Goal: Task Accomplishment & Management: Complete application form

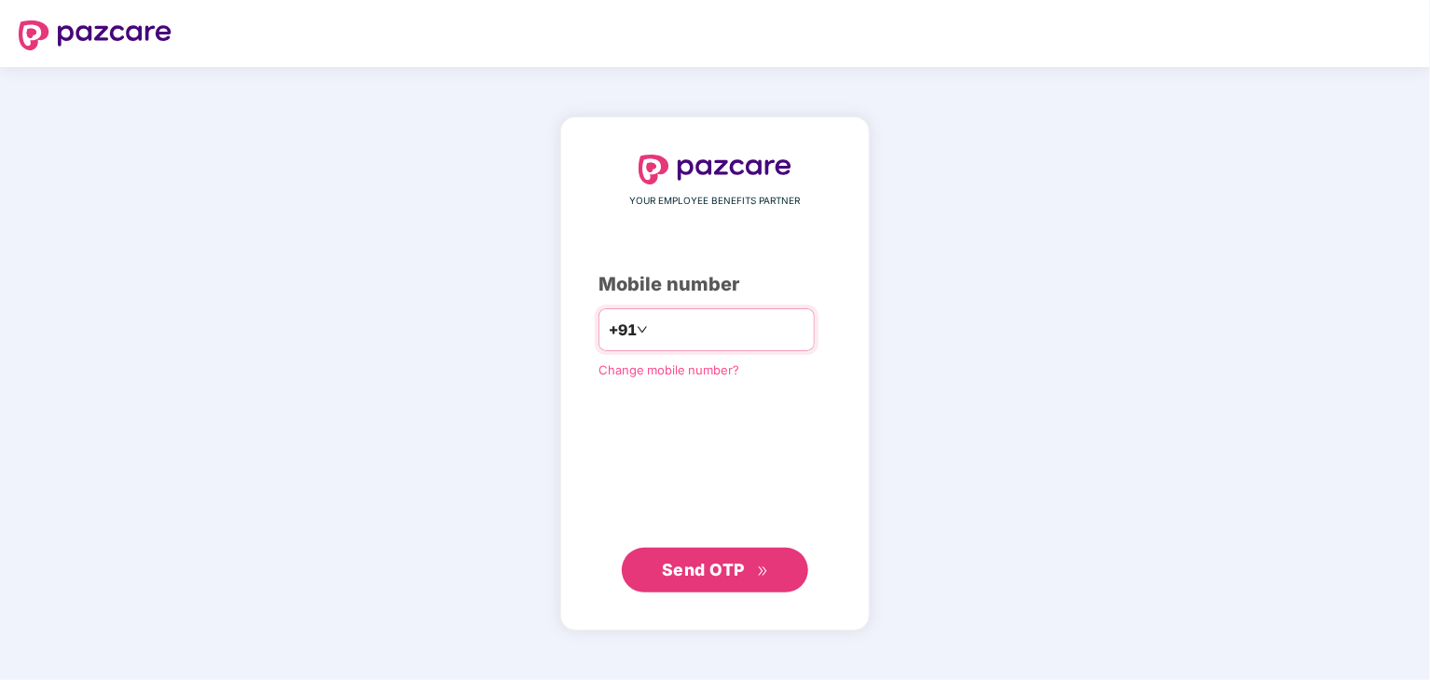
click at [673, 339] on input "number" at bounding box center [727, 330] width 153 height 30
type input "**********"
click at [718, 587] on button "Send OTP" at bounding box center [715, 569] width 186 height 45
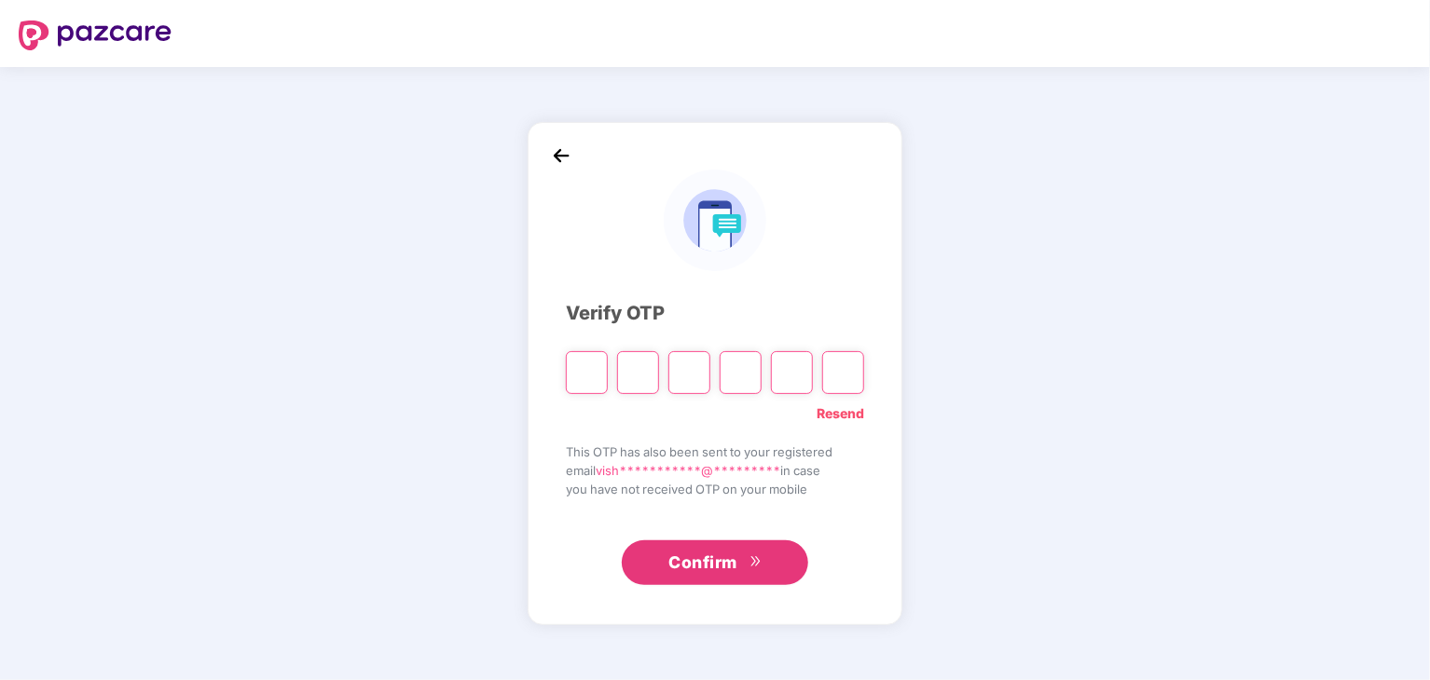
type input "*"
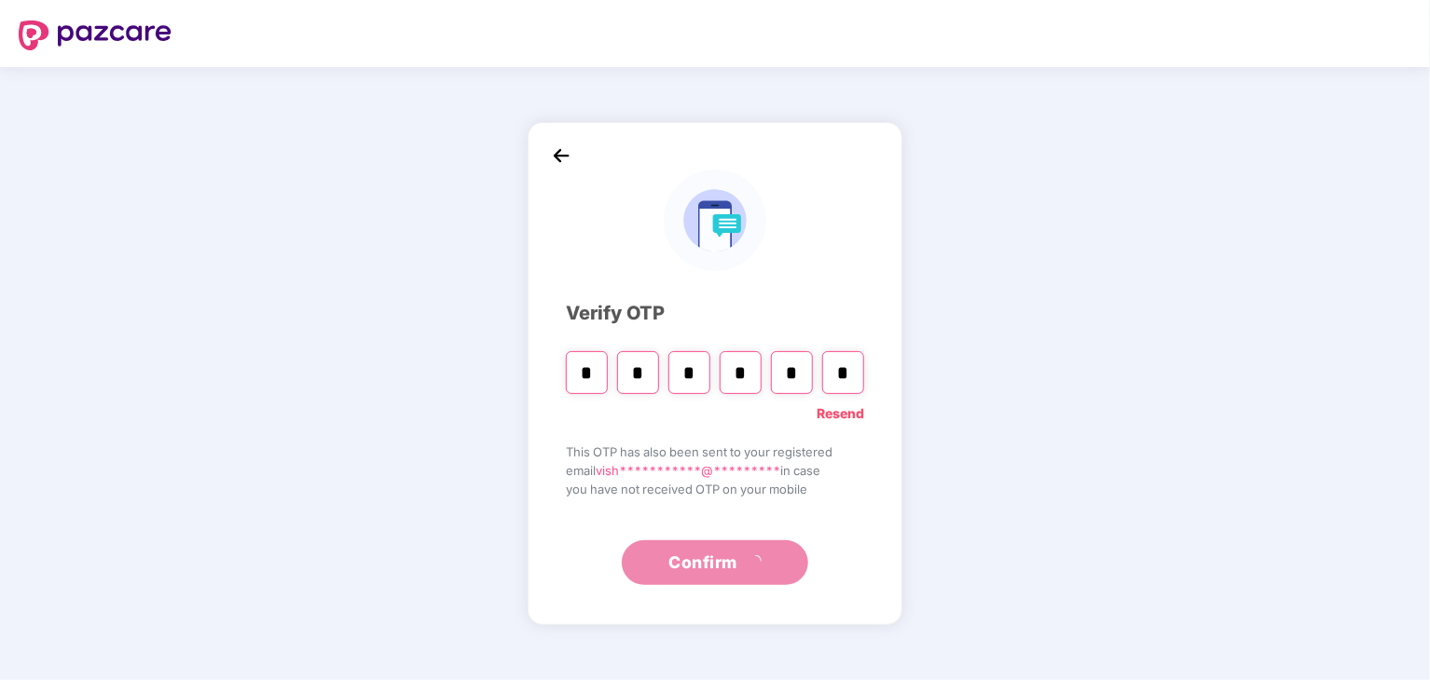
type input "*"
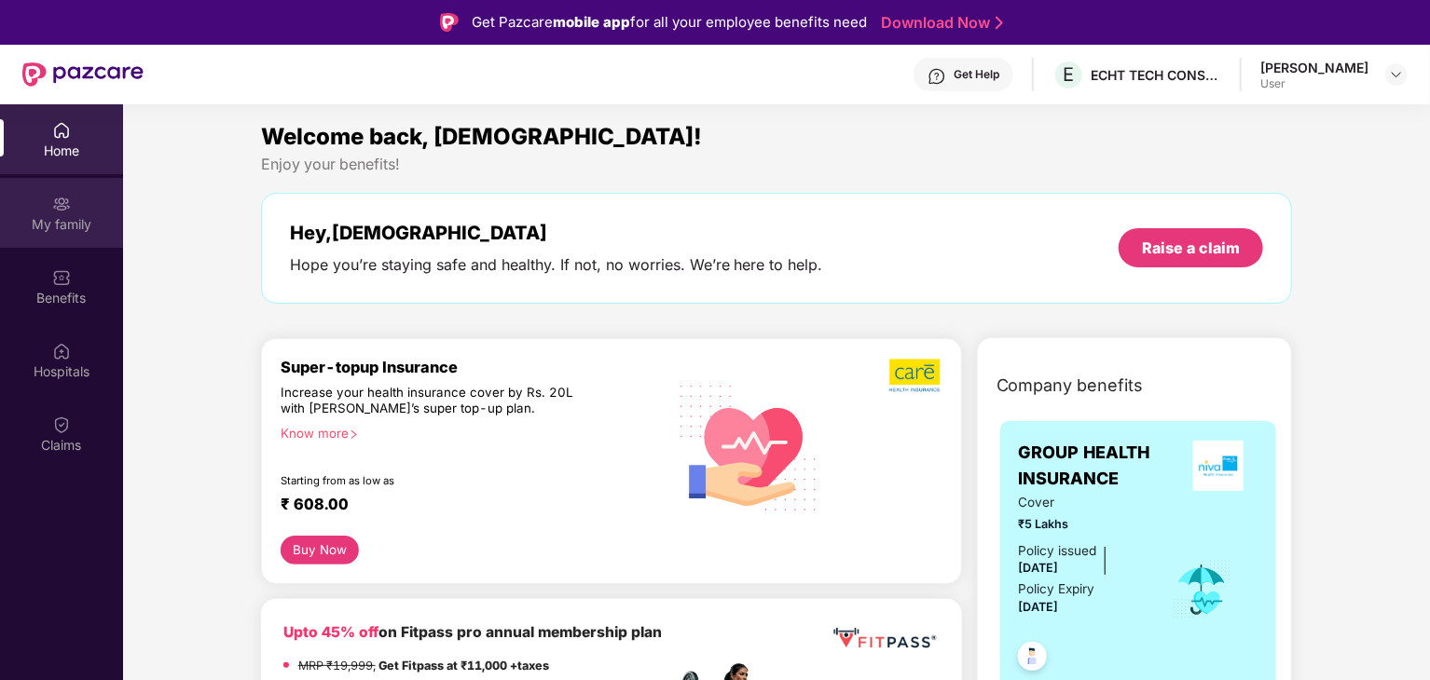
click at [69, 222] on div "My family" at bounding box center [61, 224] width 123 height 19
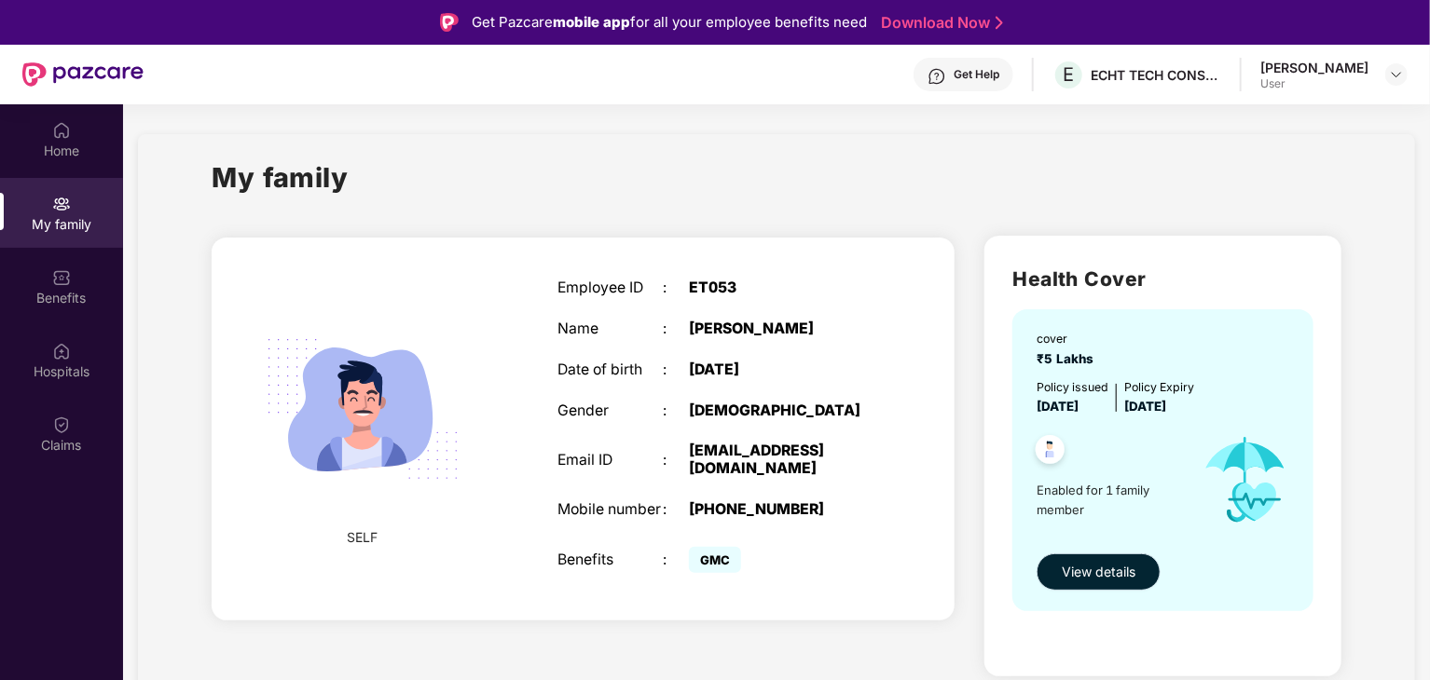
click at [1100, 563] on span "View details" at bounding box center [1099, 572] width 74 height 21
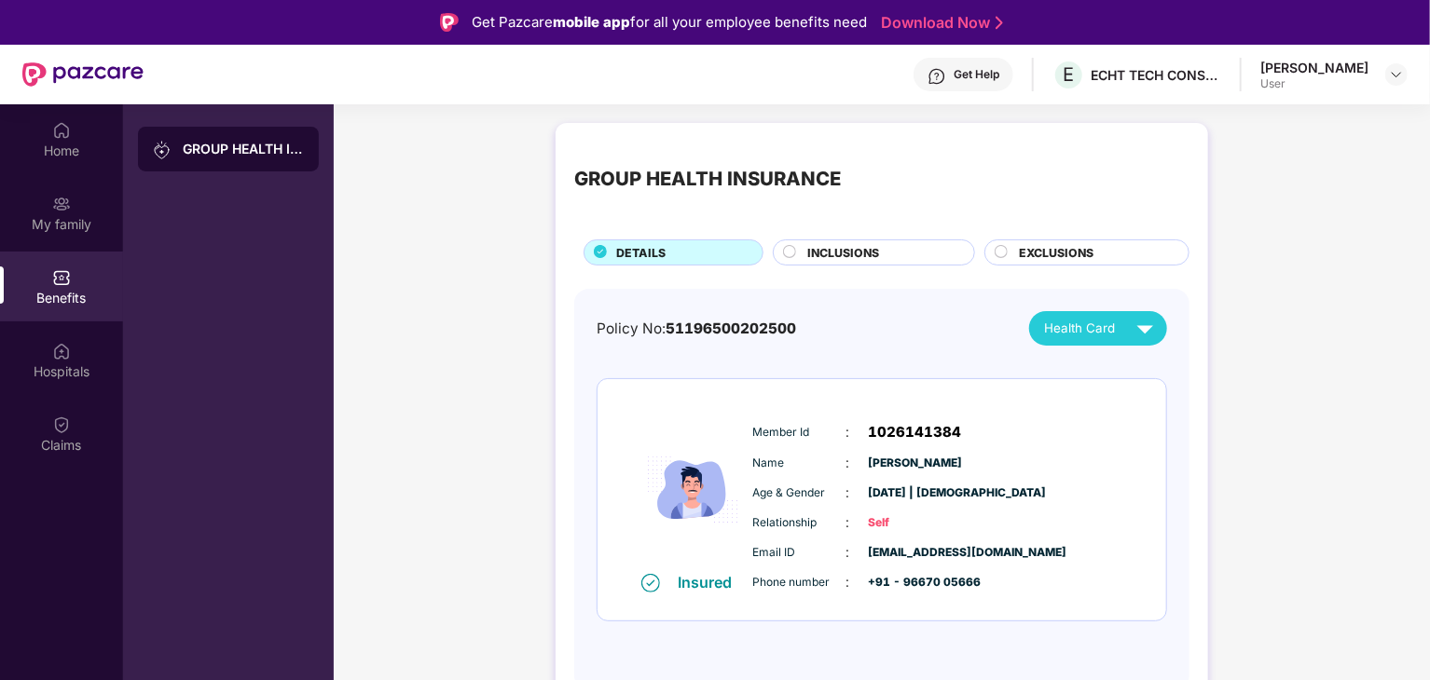
click at [807, 257] on span "INCLUSIONS" at bounding box center [843, 253] width 72 height 18
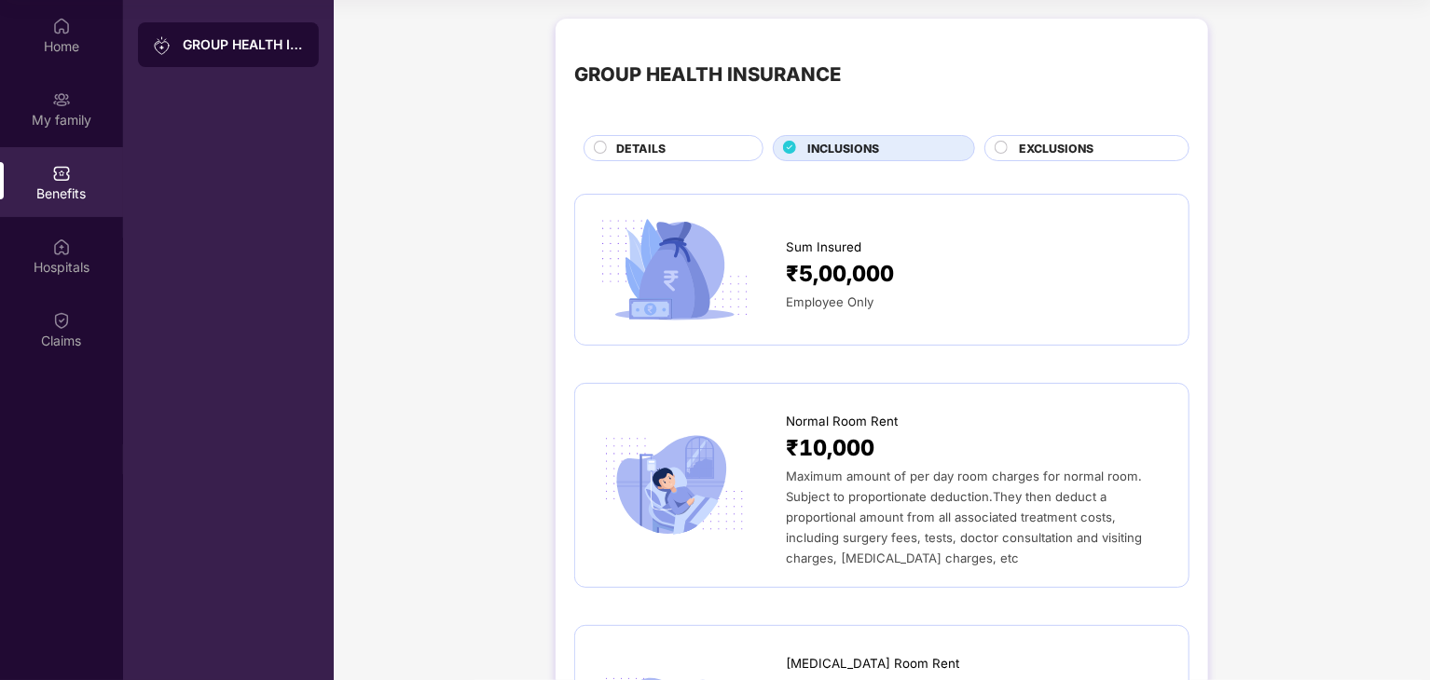
click at [1051, 146] on span "EXCLUSIONS" at bounding box center [1056, 149] width 75 height 18
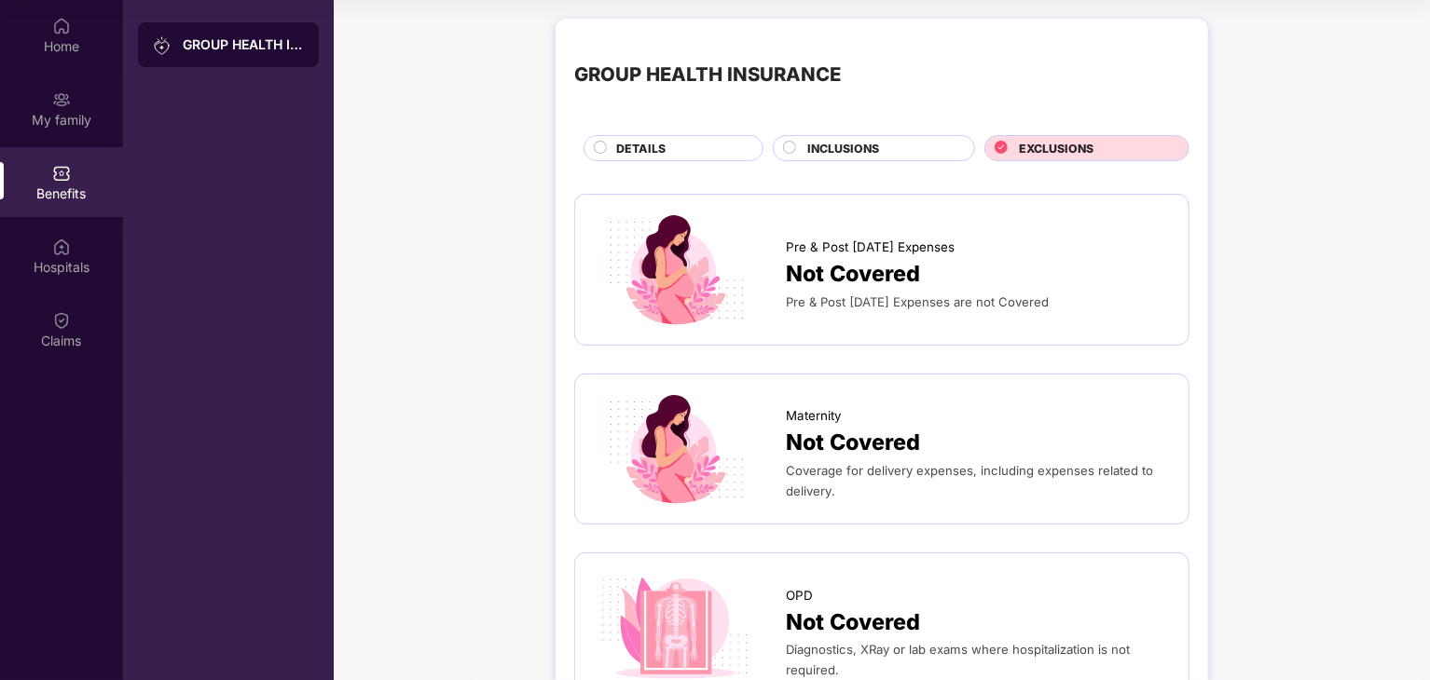
click at [660, 144] on span "DETAILS" at bounding box center [640, 149] width 49 height 18
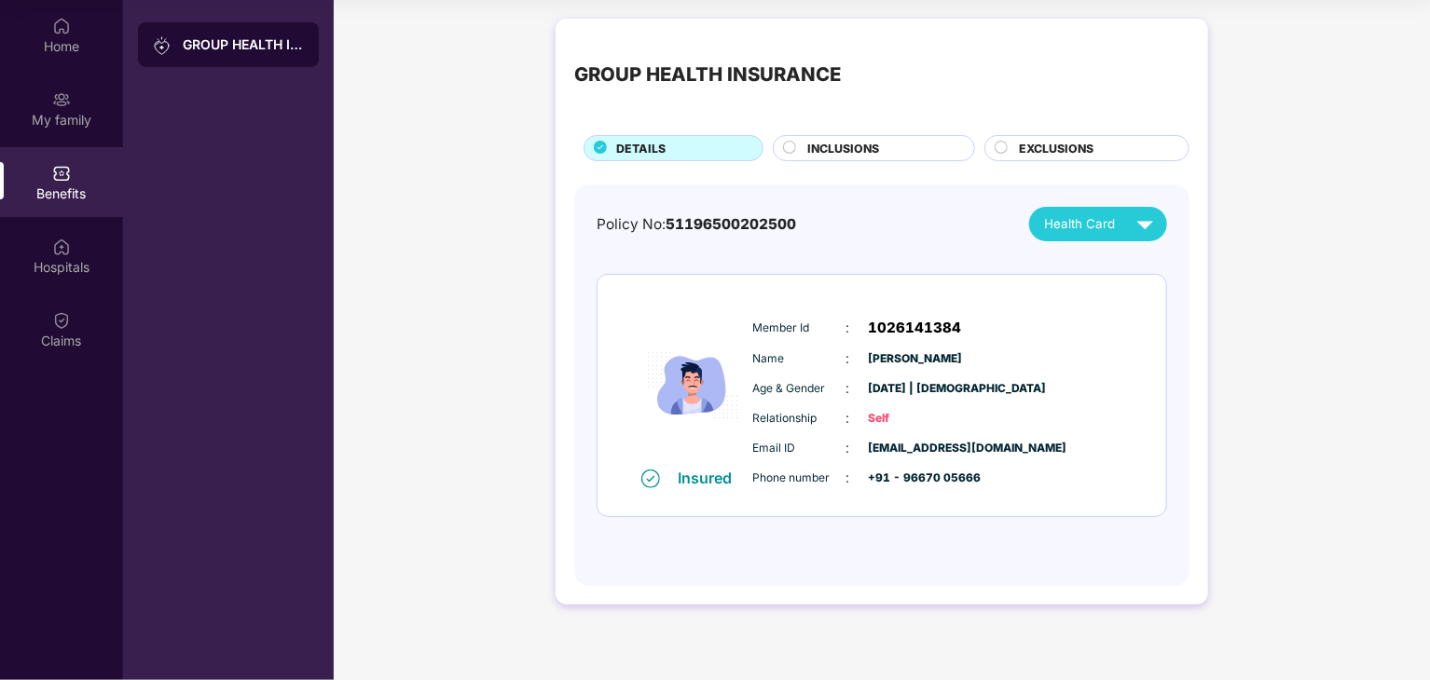
click at [702, 484] on div "Insured" at bounding box center [711, 478] width 65 height 19
click at [650, 483] on img at bounding box center [650, 479] width 19 height 19
click at [783, 460] on div "Email ID : [EMAIL_ADDRESS][DOMAIN_NAME] Phone number : +91 - 96670 05666" at bounding box center [937, 463] width 379 height 50
click at [878, 398] on div "Age & Gender : [DATE] | [DEMOGRAPHIC_DATA]" at bounding box center [938, 388] width 370 height 21
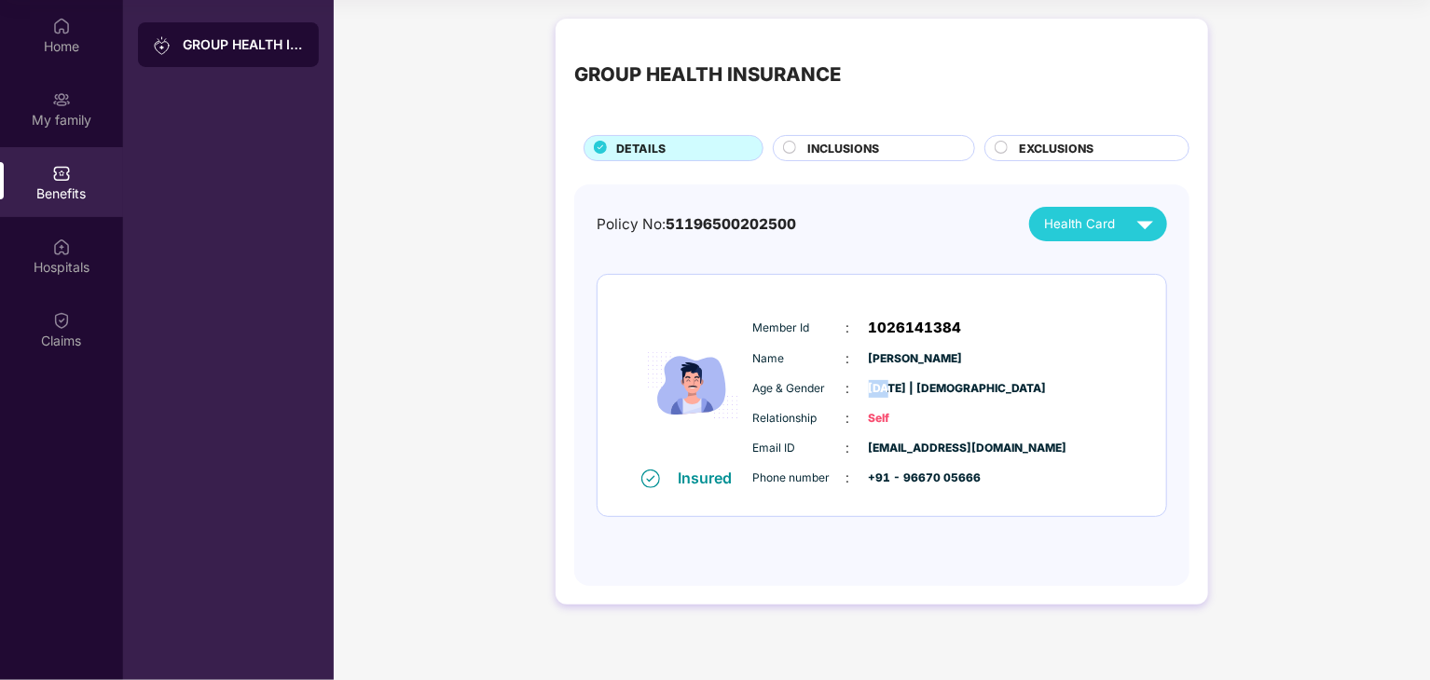
click at [878, 398] on div "Age & Gender : [DATE] | [DEMOGRAPHIC_DATA]" at bounding box center [938, 388] width 370 height 21
click at [917, 399] on div "Member Id : 1026141384 Name : [PERSON_NAME] Age & Gender : [DATE] | [DEMOGRAPHI…" at bounding box center [937, 403] width 379 height 190
click at [883, 335] on span "1026141384" at bounding box center [915, 328] width 93 height 22
click at [1145, 225] on img at bounding box center [1145, 224] width 33 height 33
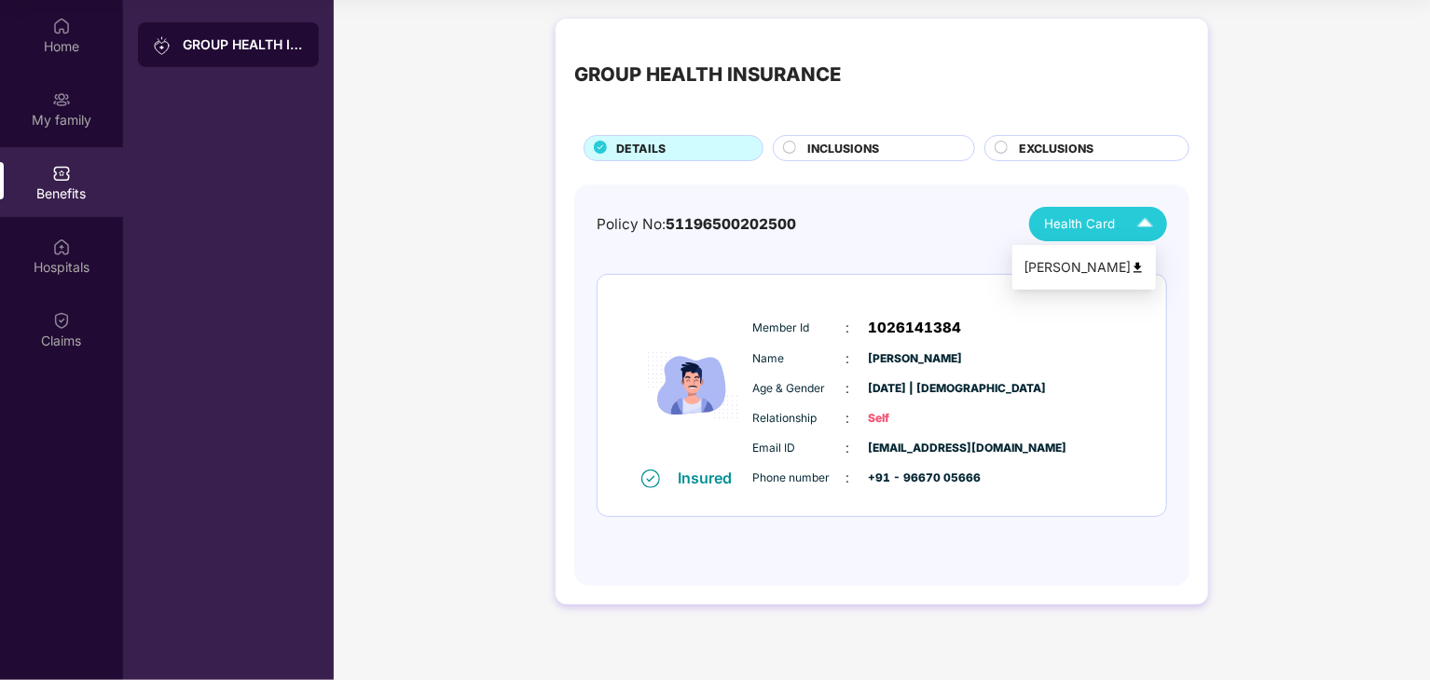
click at [1145, 269] on div "[PERSON_NAME]" at bounding box center [1083, 267] width 121 height 21
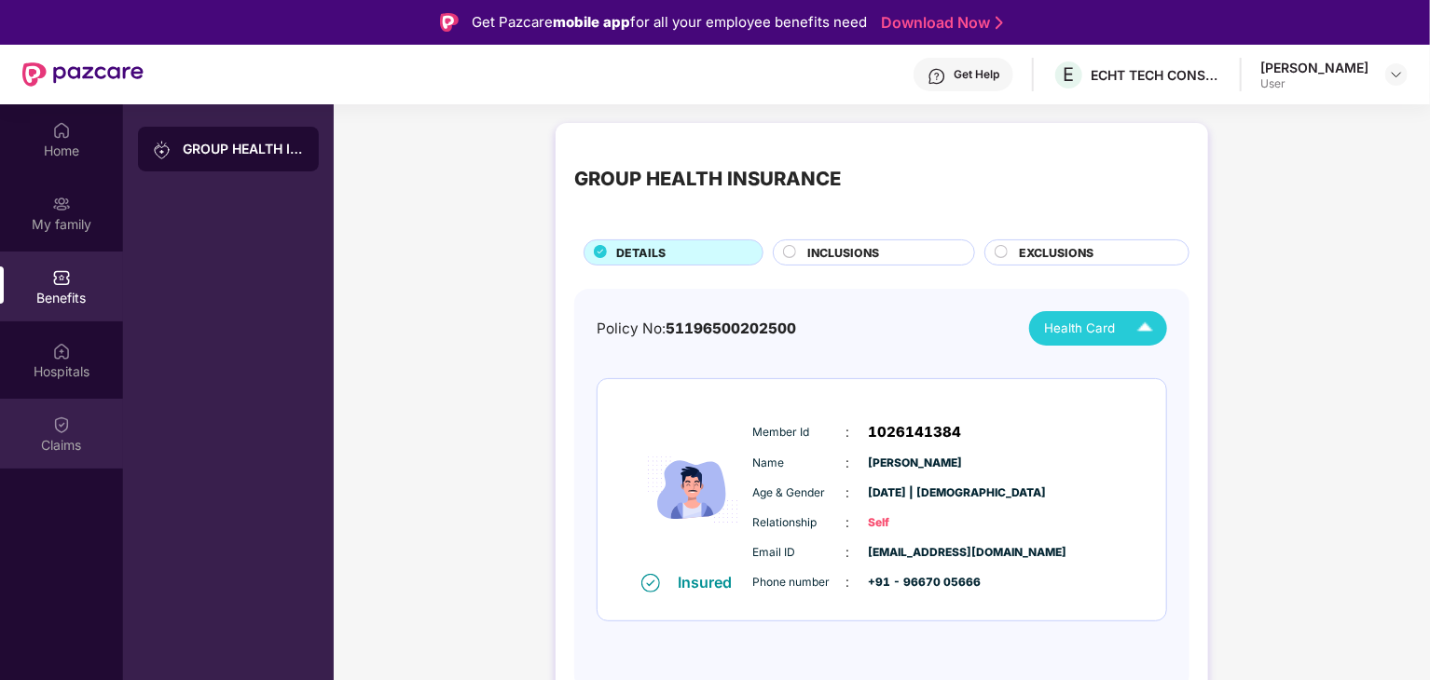
click at [56, 426] on img at bounding box center [61, 425] width 19 height 19
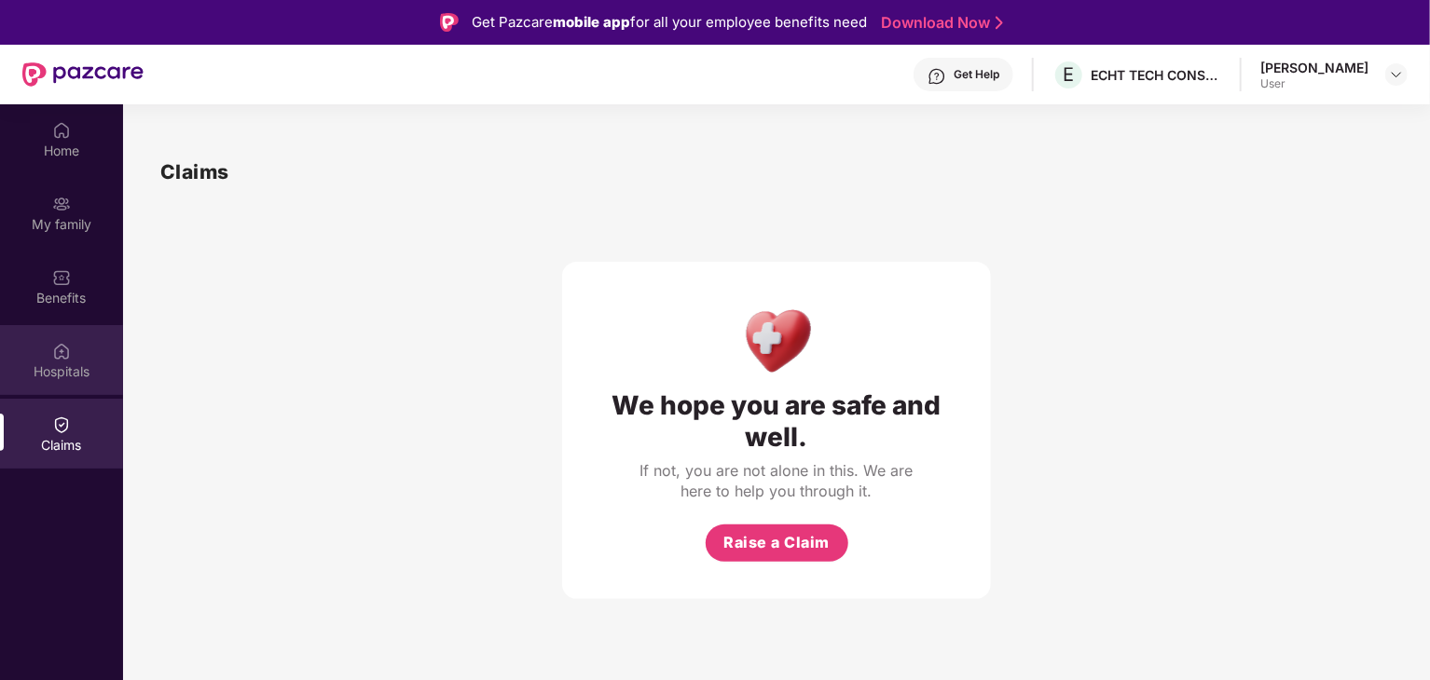
click at [63, 366] on div "Hospitals" at bounding box center [61, 372] width 123 height 19
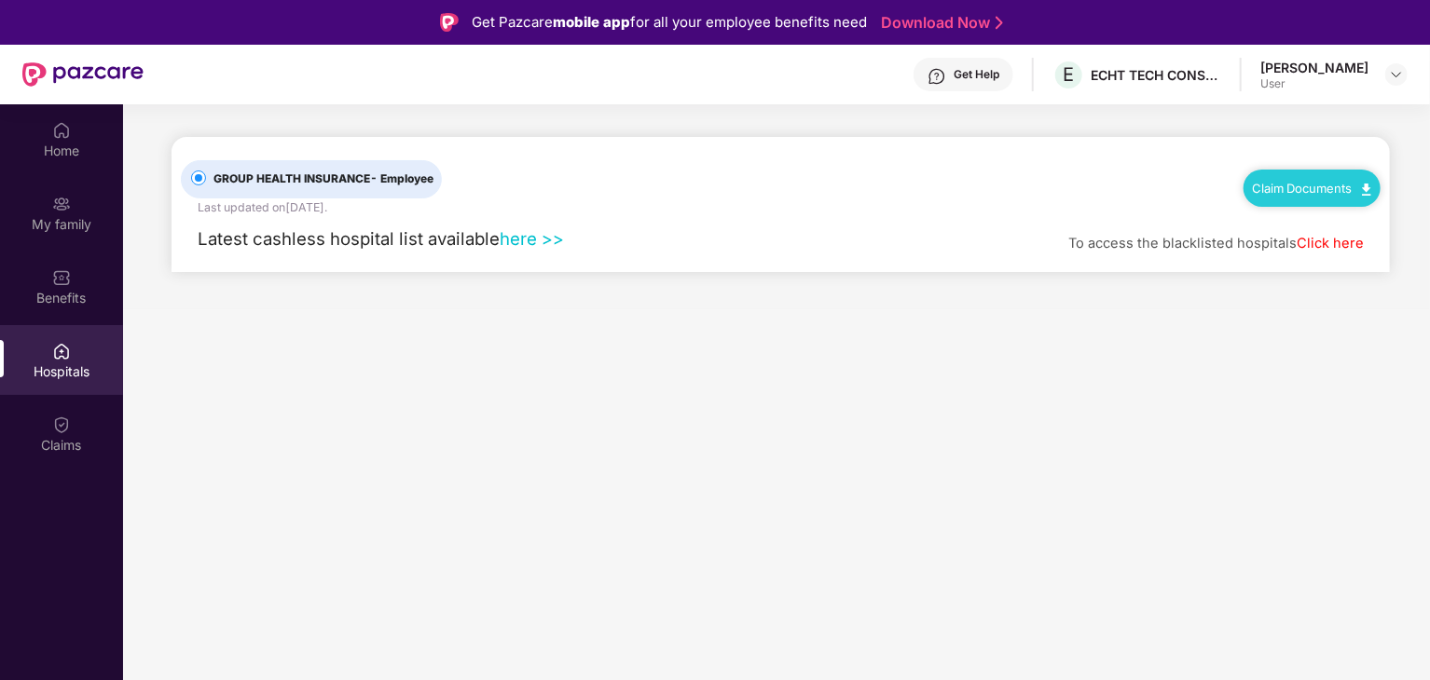
click at [333, 177] on span "GROUP HEALTH INSURANCE - Employee" at bounding box center [323, 180] width 235 height 18
click at [1294, 191] on link "Claim Documents" at bounding box center [1312, 188] width 118 height 15
click at [1215, 362] on main "GROUP HEALTH INSURANCE - Employee Last updated on [DATE] . Claim Documents Late…" at bounding box center [776, 444] width 1307 height 680
click at [535, 233] on link "here >>" at bounding box center [532, 238] width 64 height 21
click at [65, 151] on div "Home" at bounding box center [61, 151] width 123 height 19
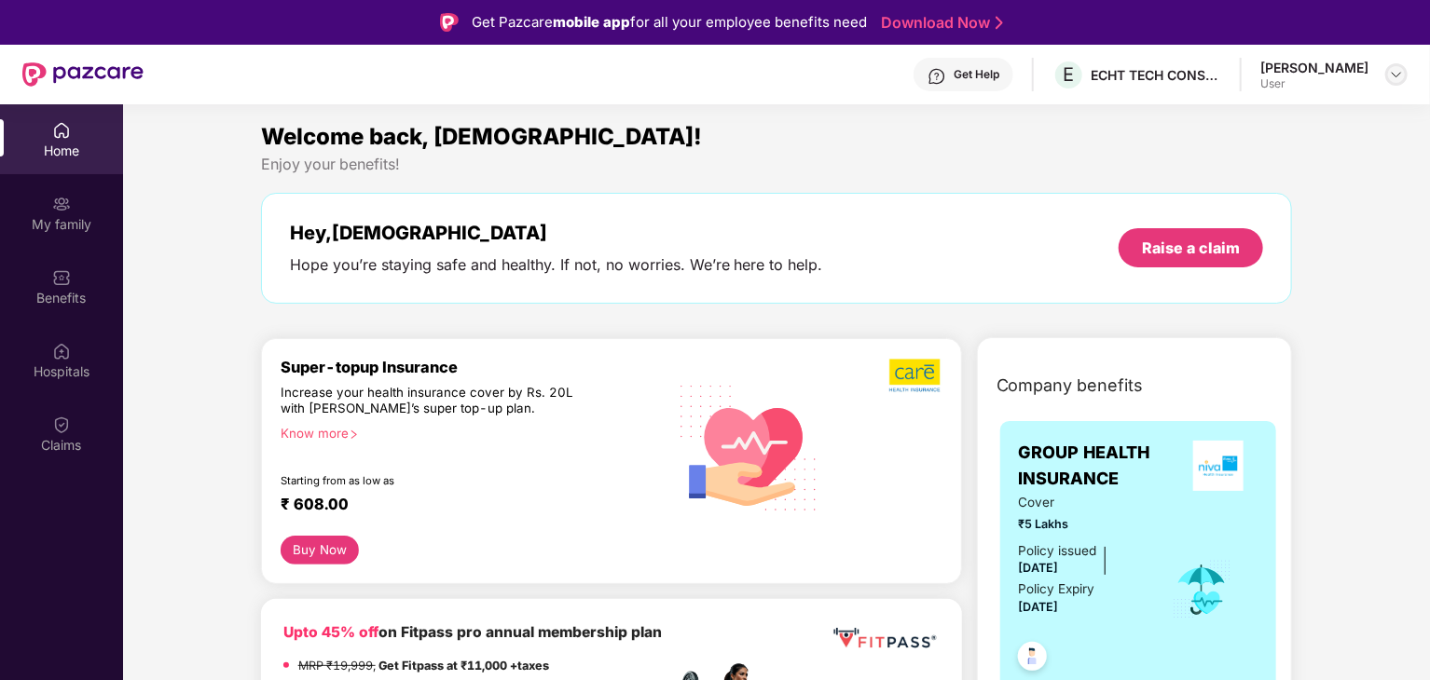
click at [1398, 78] on img at bounding box center [1396, 74] width 15 height 15
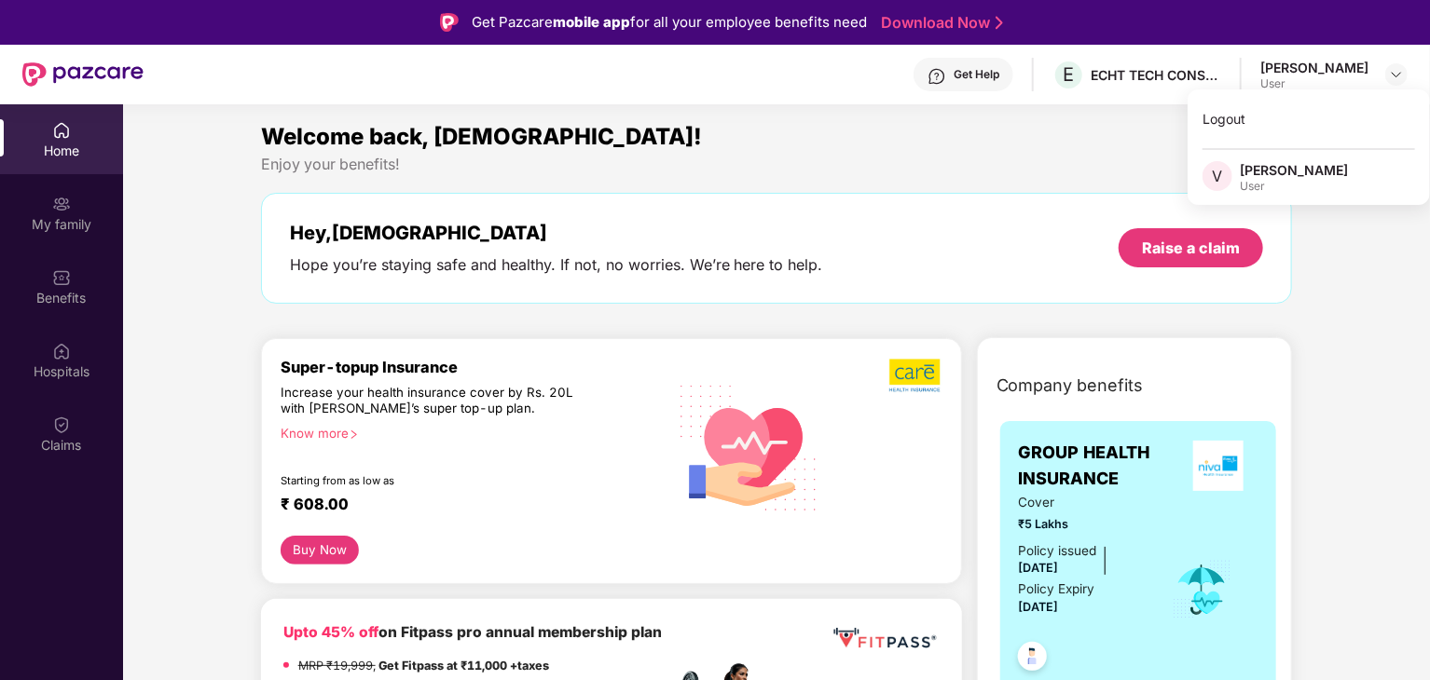
click at [769, 167] on div "Enjoy your benefits!" at bounding box center [777, 165] width 1032 height 20
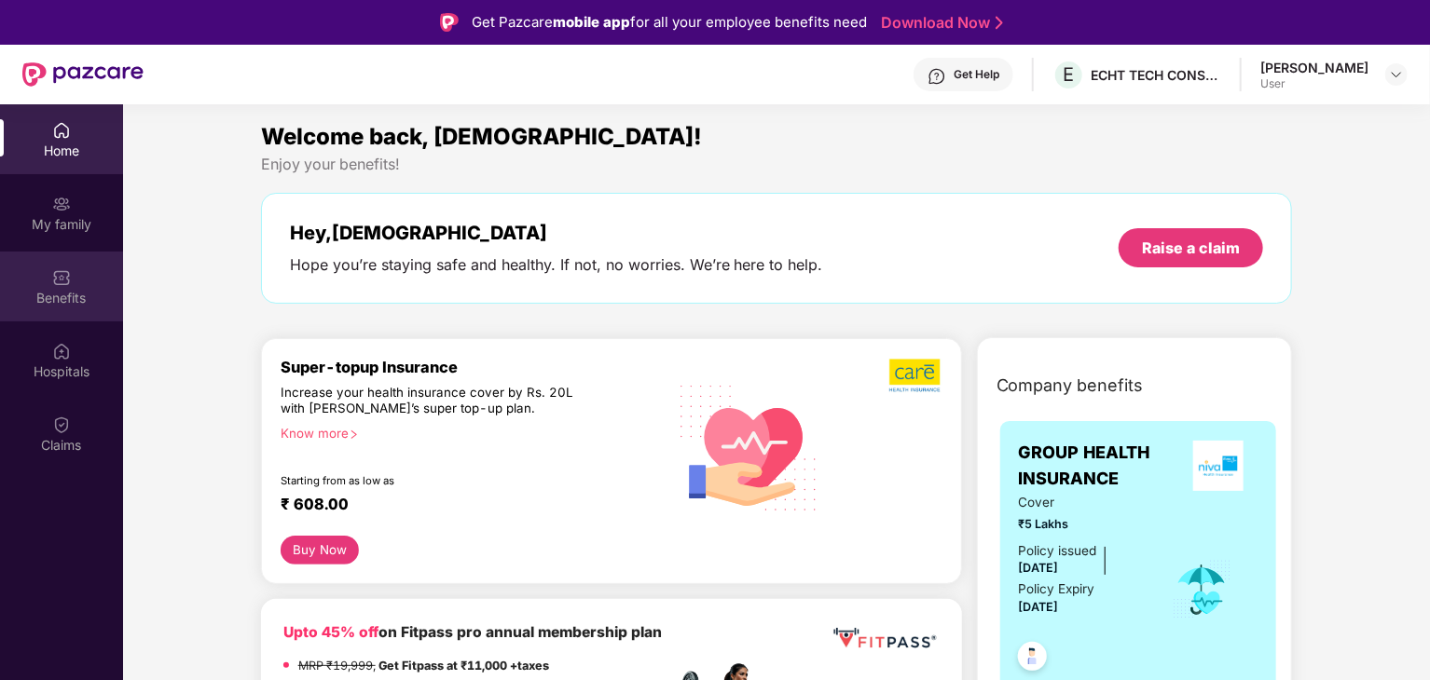
click at [72, 294] on div "Benefits" at bounding box center [61, 298] width 123 height 19
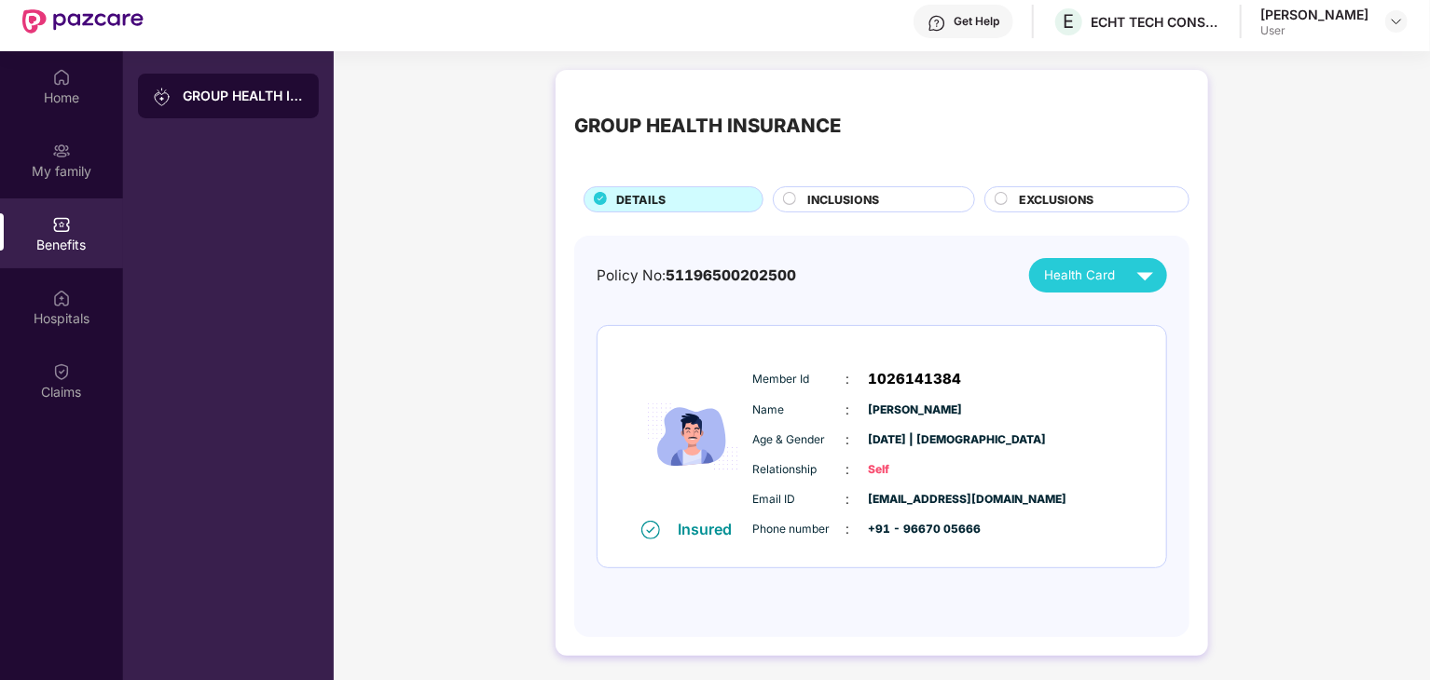
scroll to position [104, 0]
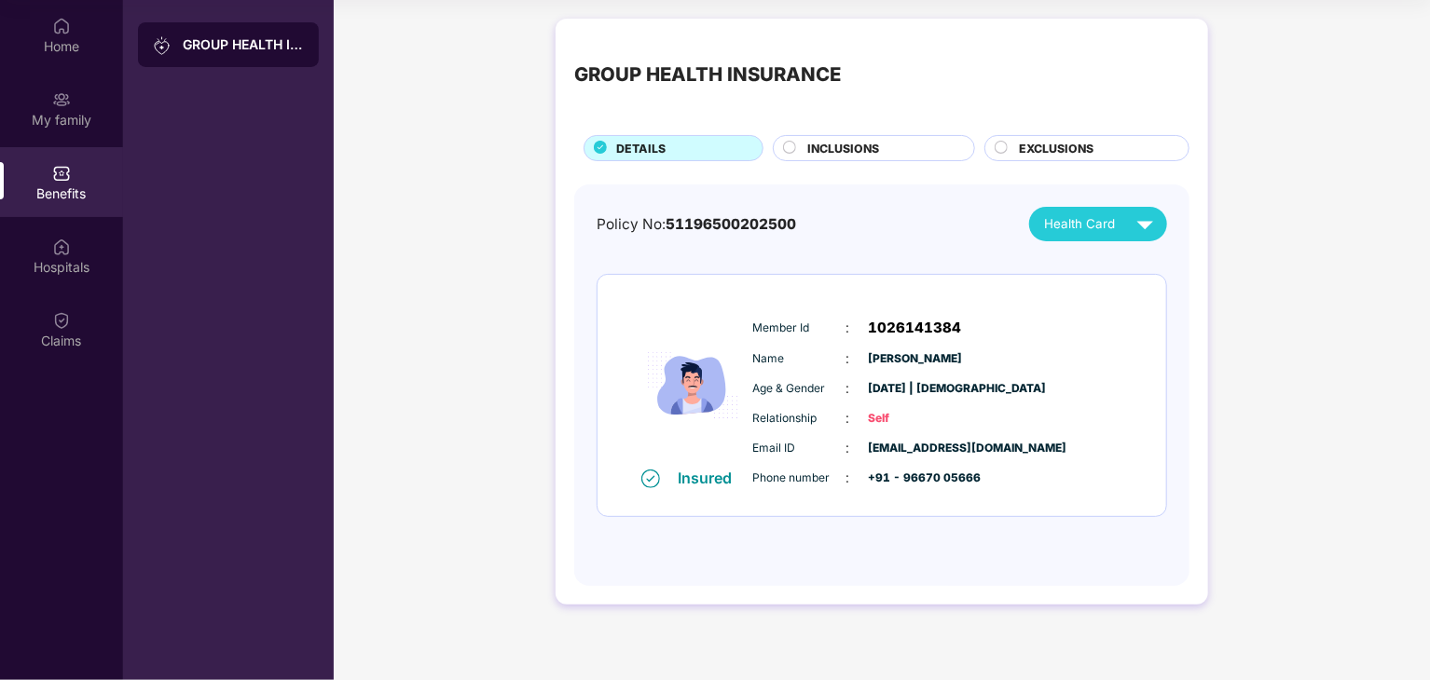
click at [850, 145] on span "INCLUSIONS" at bounding box center [843, 149] width 72 height 18
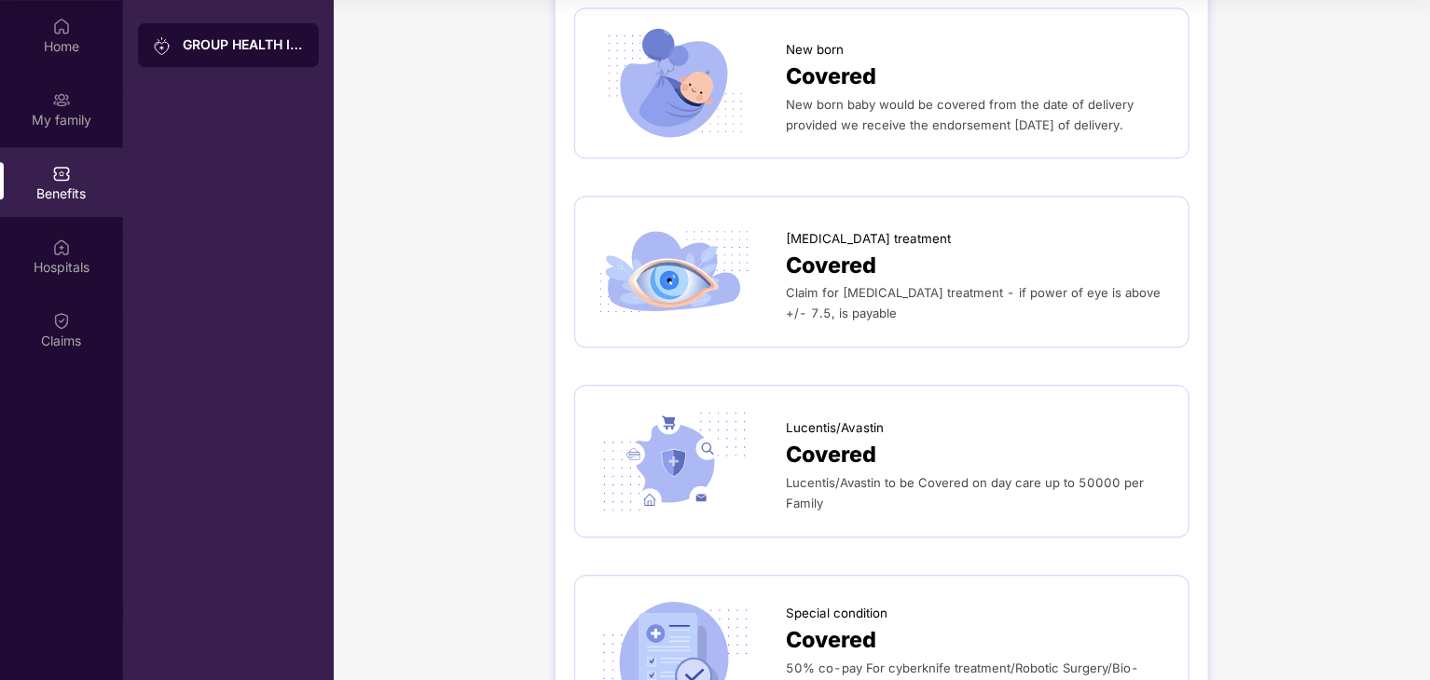
scroll to position [2610, 0]
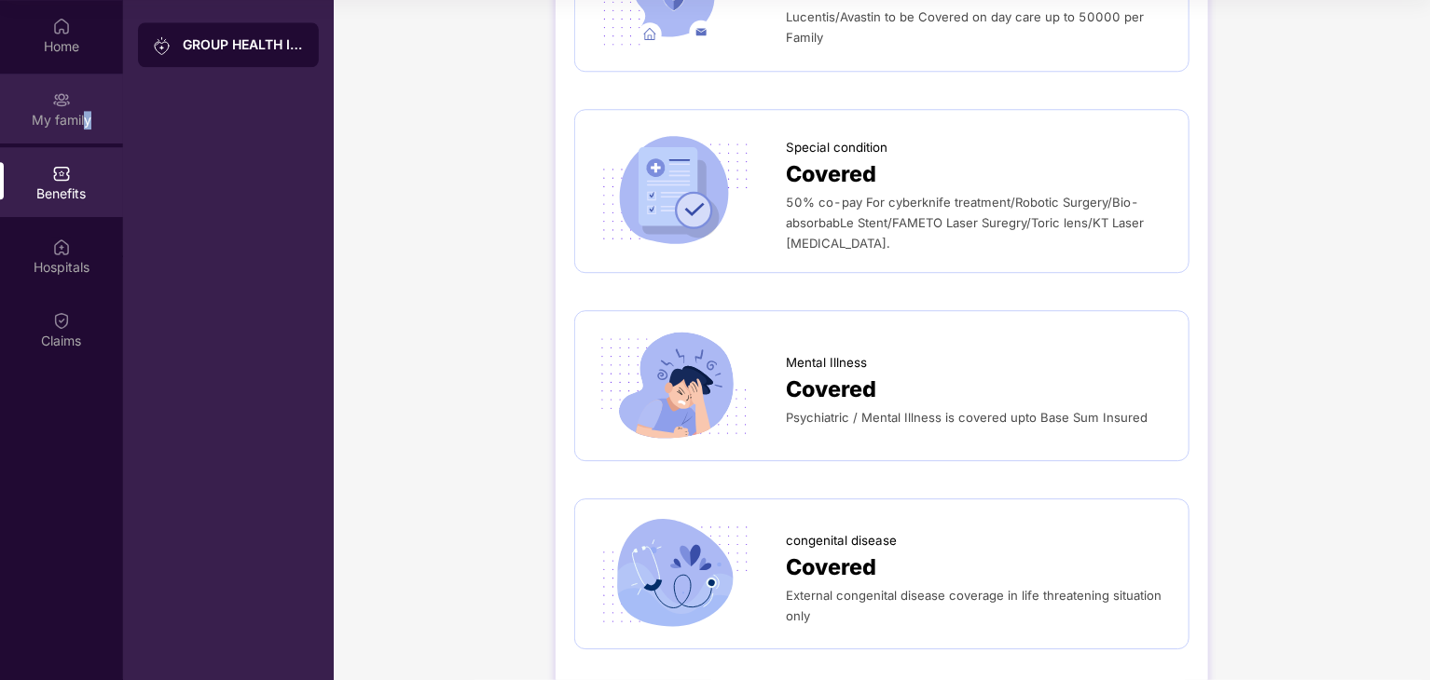
click at [88, 114] on div "My family" at bounding box center [61, 120] width 123 height 19
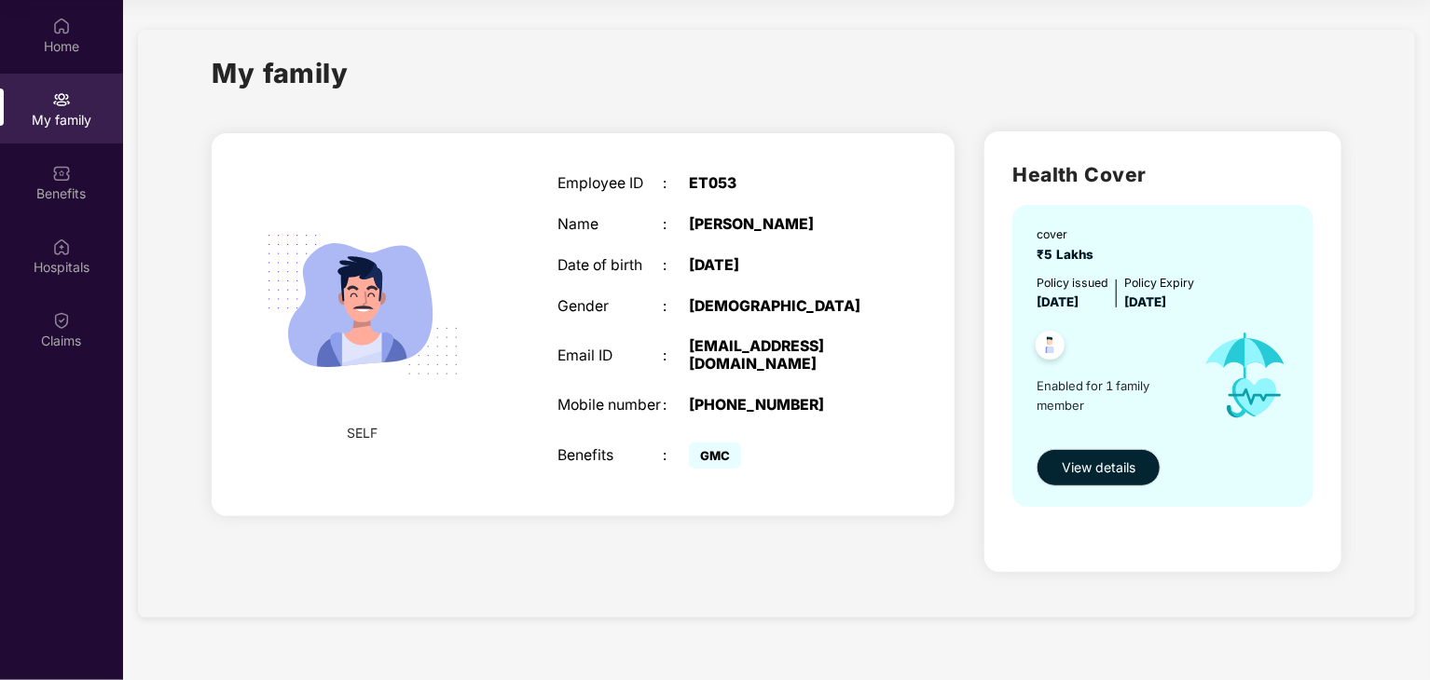
click at [712, 461] on span "GMC" at bounding box center [715, 456] width 52 height 26
click at [767, 432] on div "Employee ID : ET053 Name : [PERSON_NAME] Date of birth : [DEMOGRAPHIC_DATA] Gen…" at bounding box center [715, 324] width 353 height 345
click at [1055, 303] on span "[DATE]" at bounding box center [1057, 302] width 42 height 15
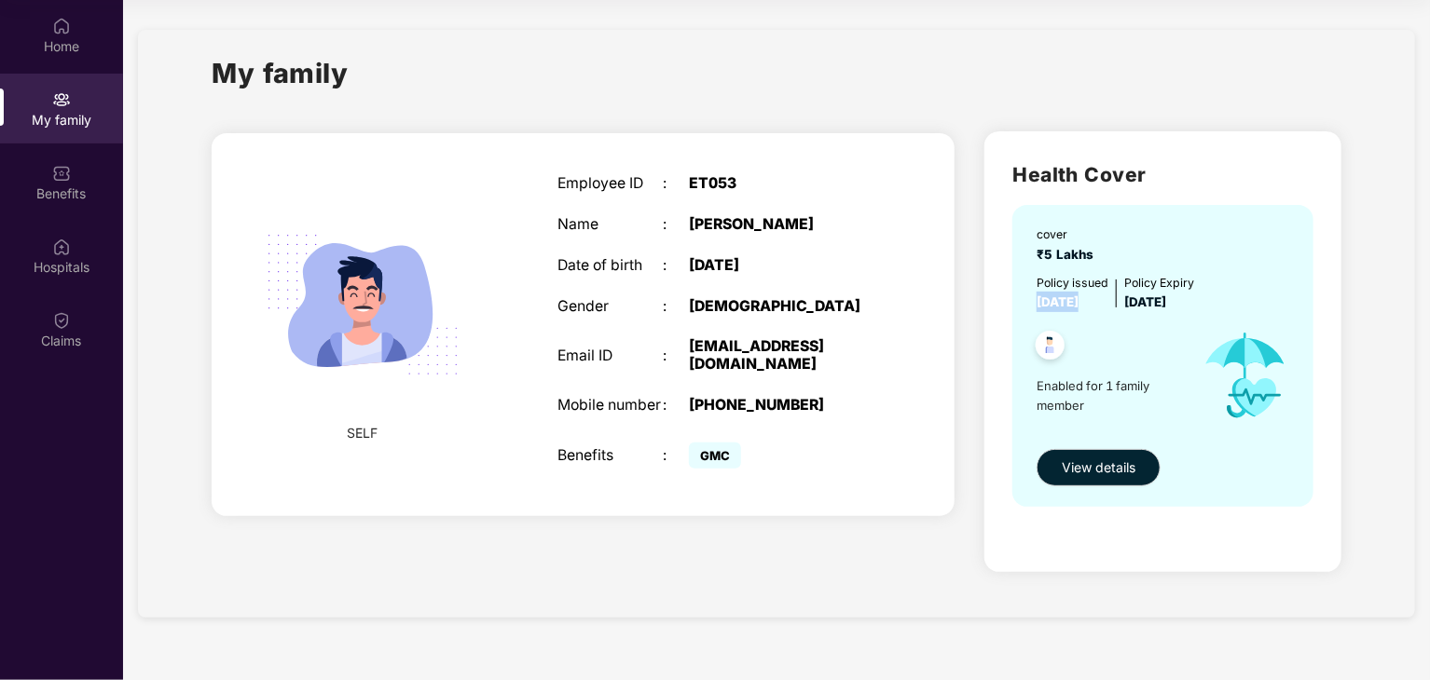
click at [1055, 303] on span "[DATE]" at bounding box center [1057, 302] width 42 height 15
click at [1048, 347] on img at bounding box center [1050, 348] width 46 height 46
click at [1166, 297] on span "[DATE]" at bounding box center [1145, 302] width 42 height 15
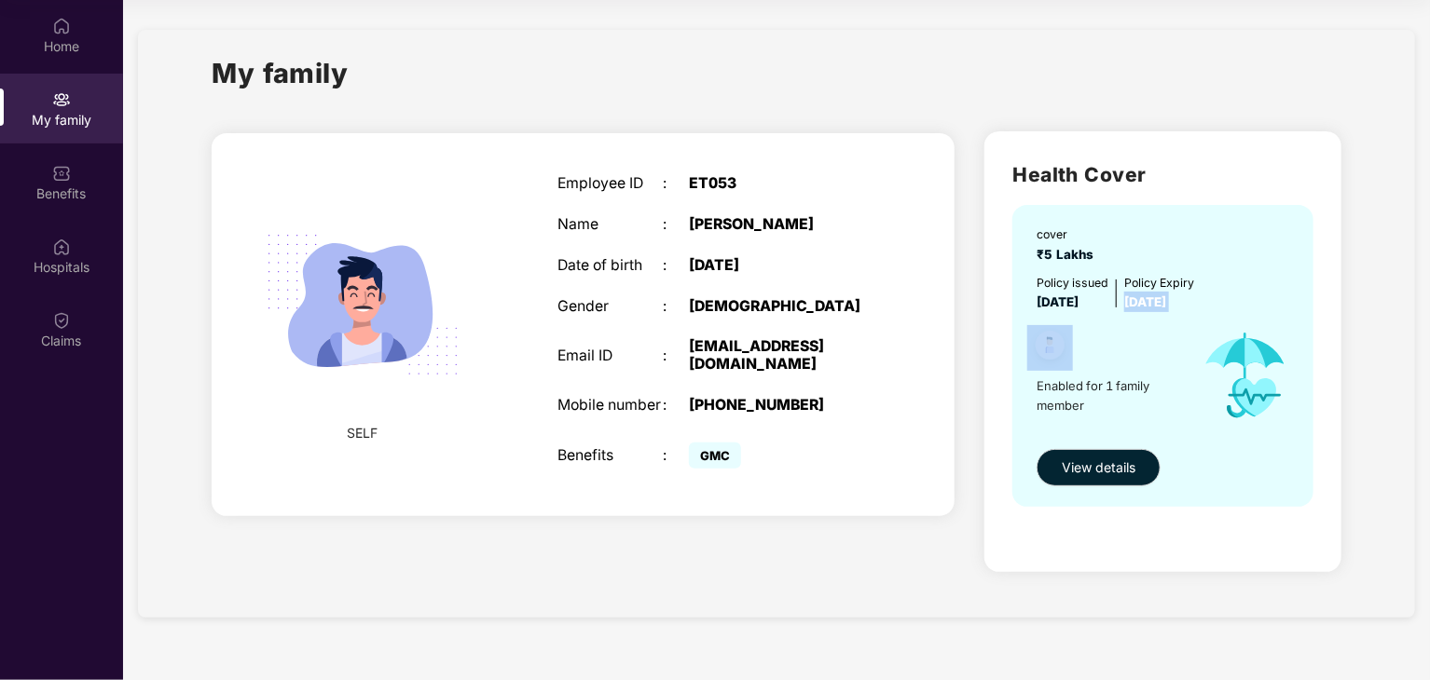
click at [1166, 297] on span "[DATE]" at bounding box center [1145, 302] width 42 height 15
click at [1078, 298] on span "[DATE]" at bounding box center [1057, 302] width 42 height 15
click at [1104, 335] on div at bounding box center [1106, 348] width 158 height 46
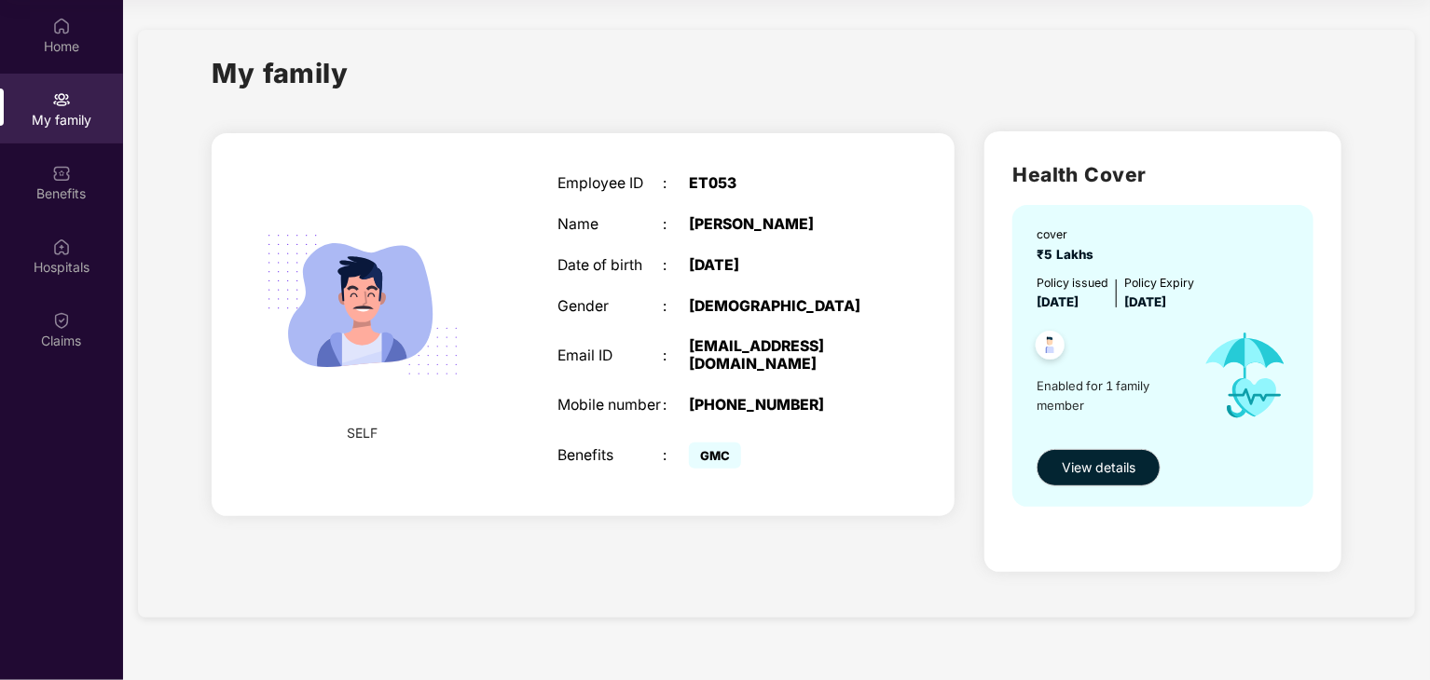
click at [1237, 348] on img at bounding box center [1244, 375] width 117 height 127
click at [1040, 351] on img at bounding box center [1050, 348] width 46 height 46
click at [1114, 464] on span "View details" at bounding box center [1099, 468] width 74 height 21
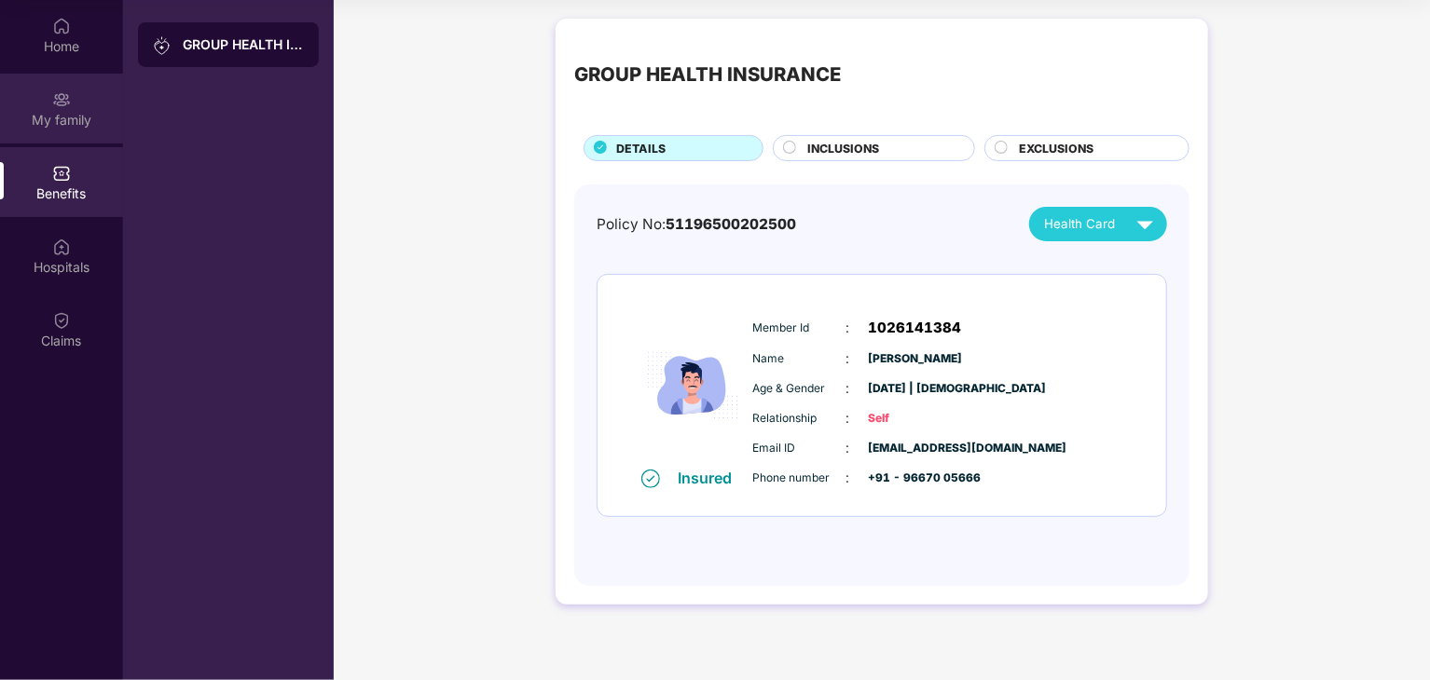
click at [65, 128] on div "My family" at bounding box center [61, 120] width 123 height 19
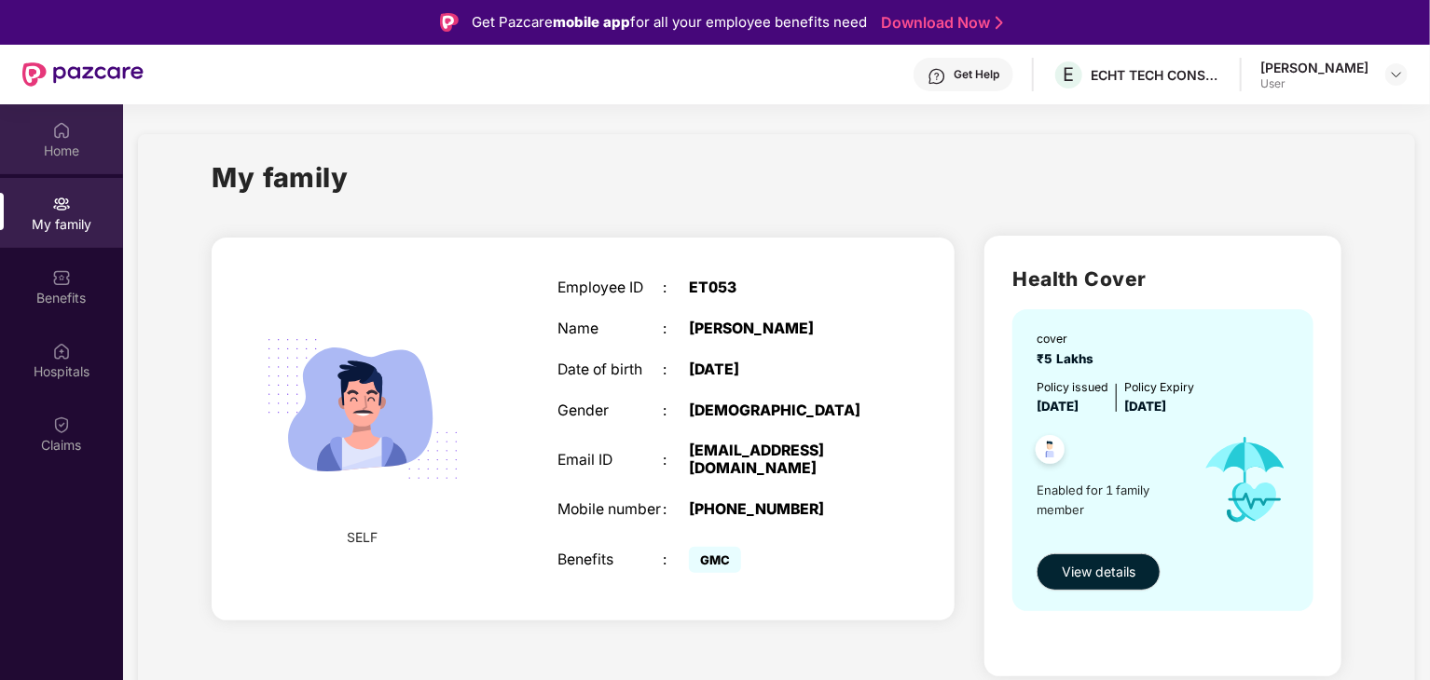
click at [71, 162] on div "Home" at bounding box center [61, 139] width 123 height 70
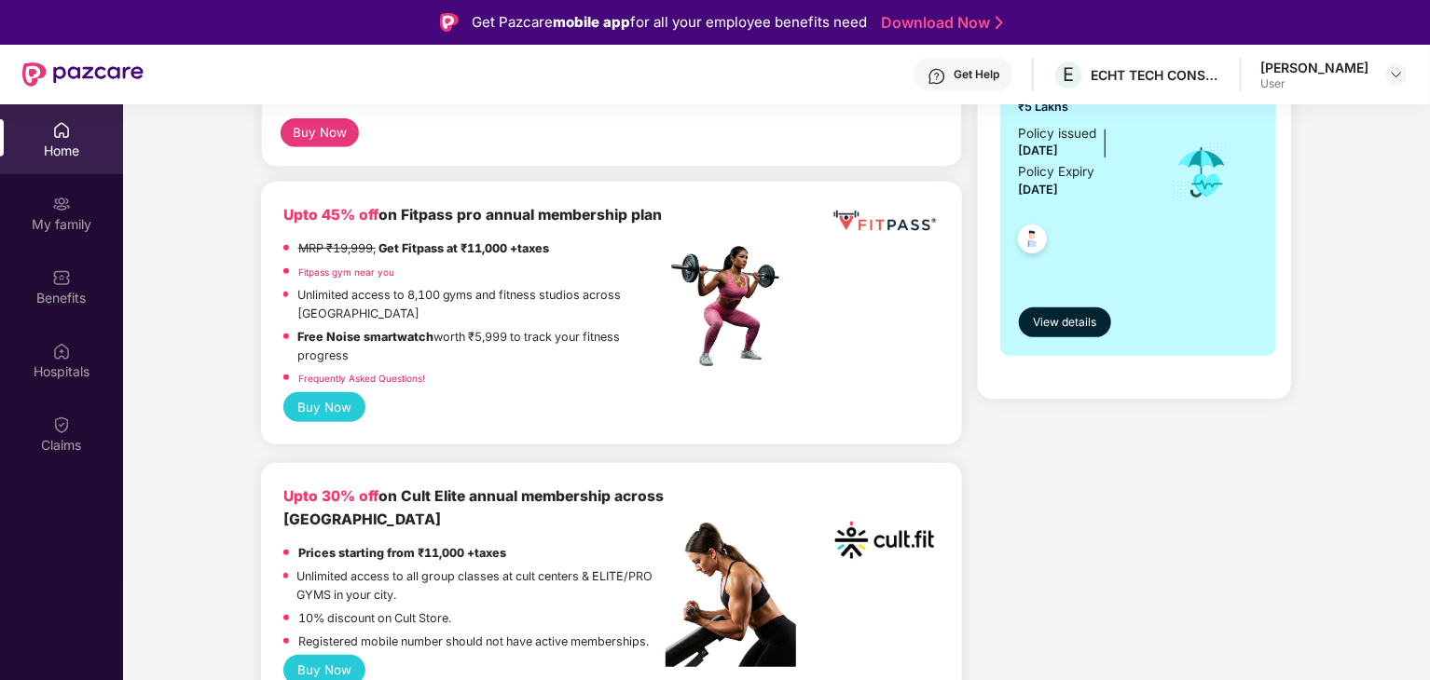
scroll to position [466, 0]
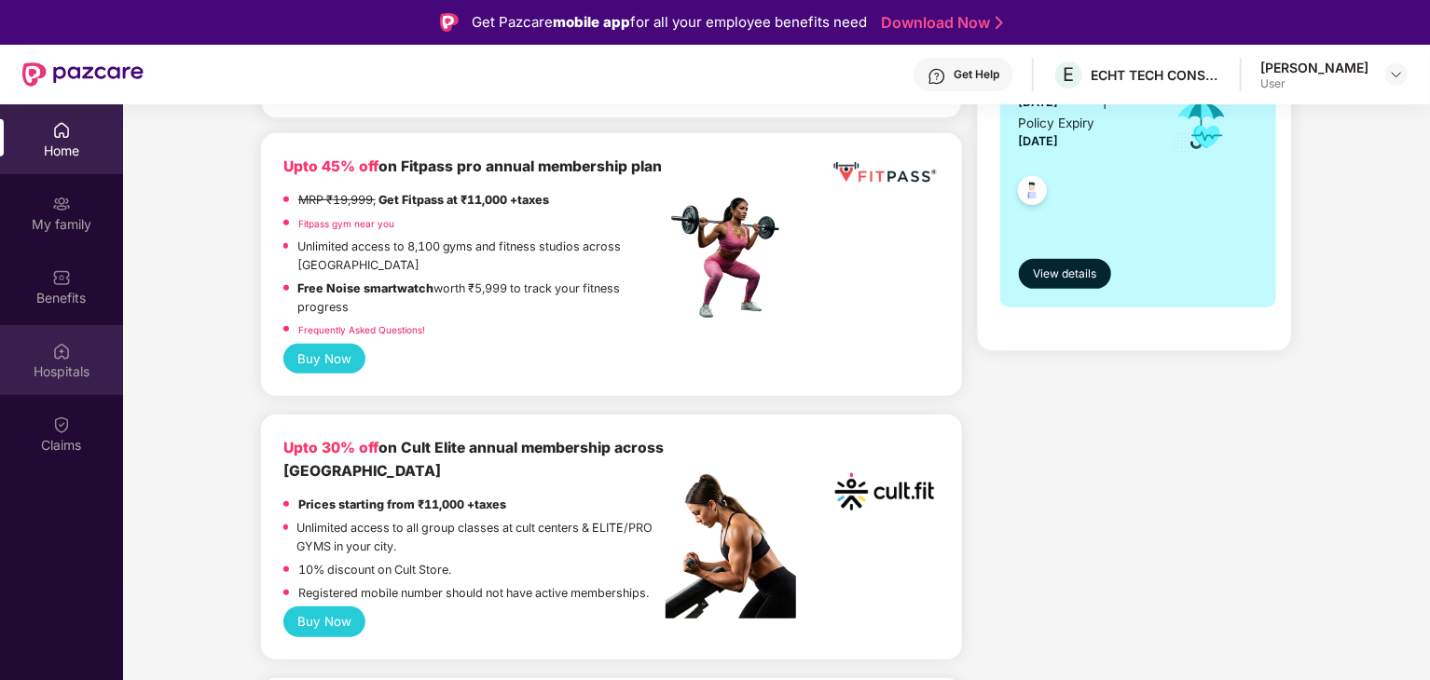
click at [59, 365] on div "Hospitals" at bounding box center [61, 372] width 123 height 19
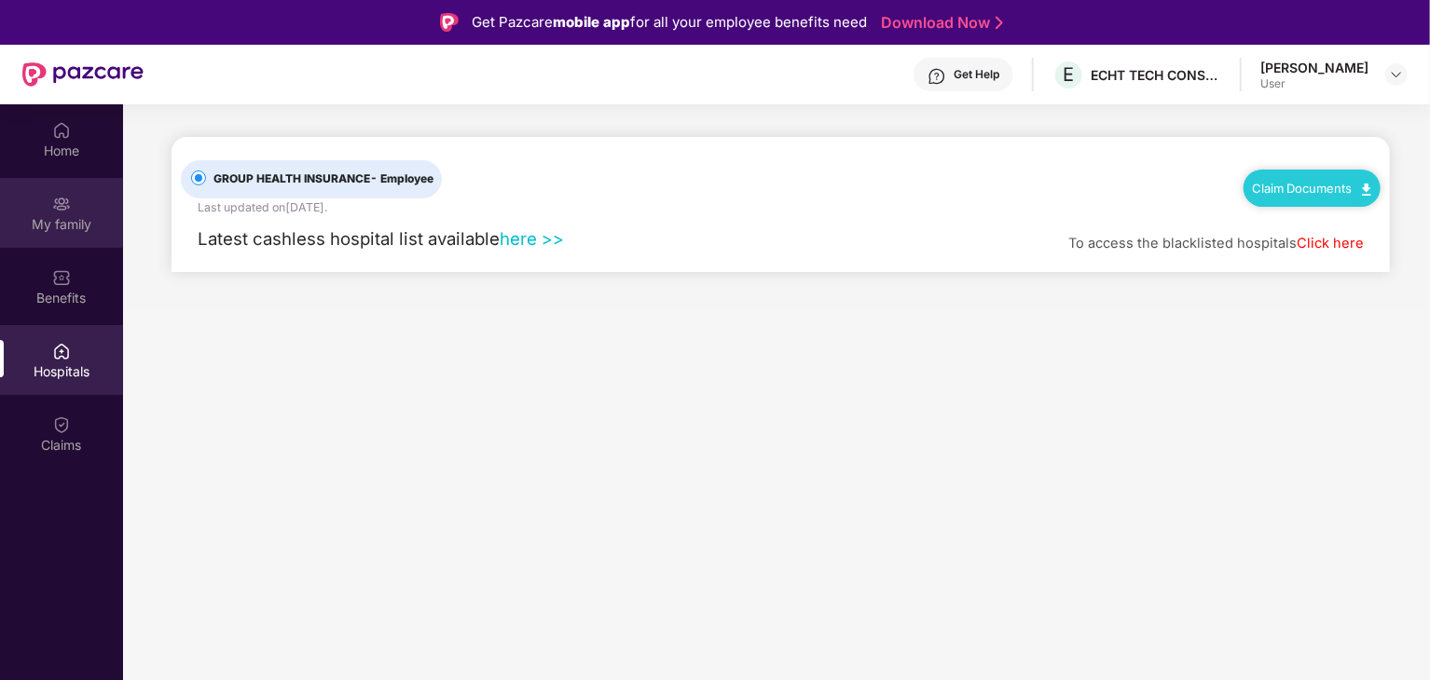
click at [77, 217] on div "My family" at bounding box center [61, 224] width 123 height 19
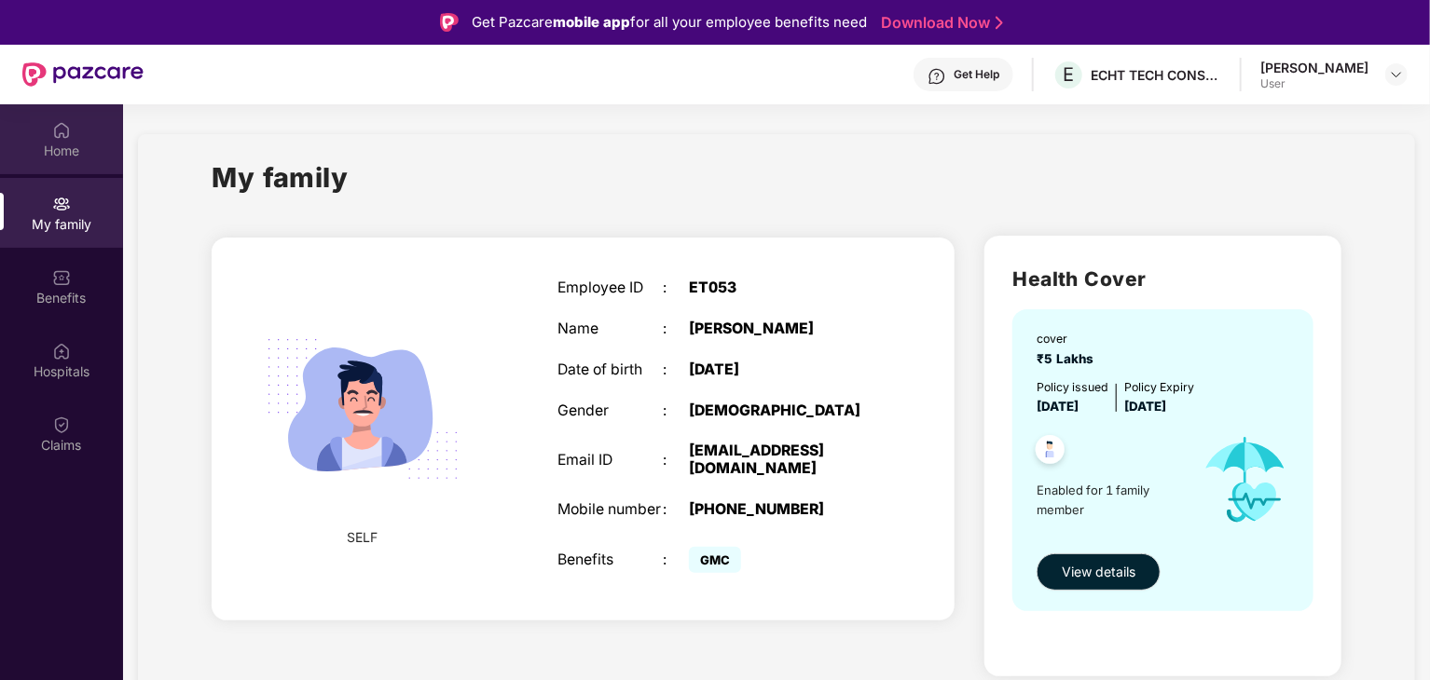
click at [77, 139] on div "Home" at bounding box center [61, 139] width 123 height 70
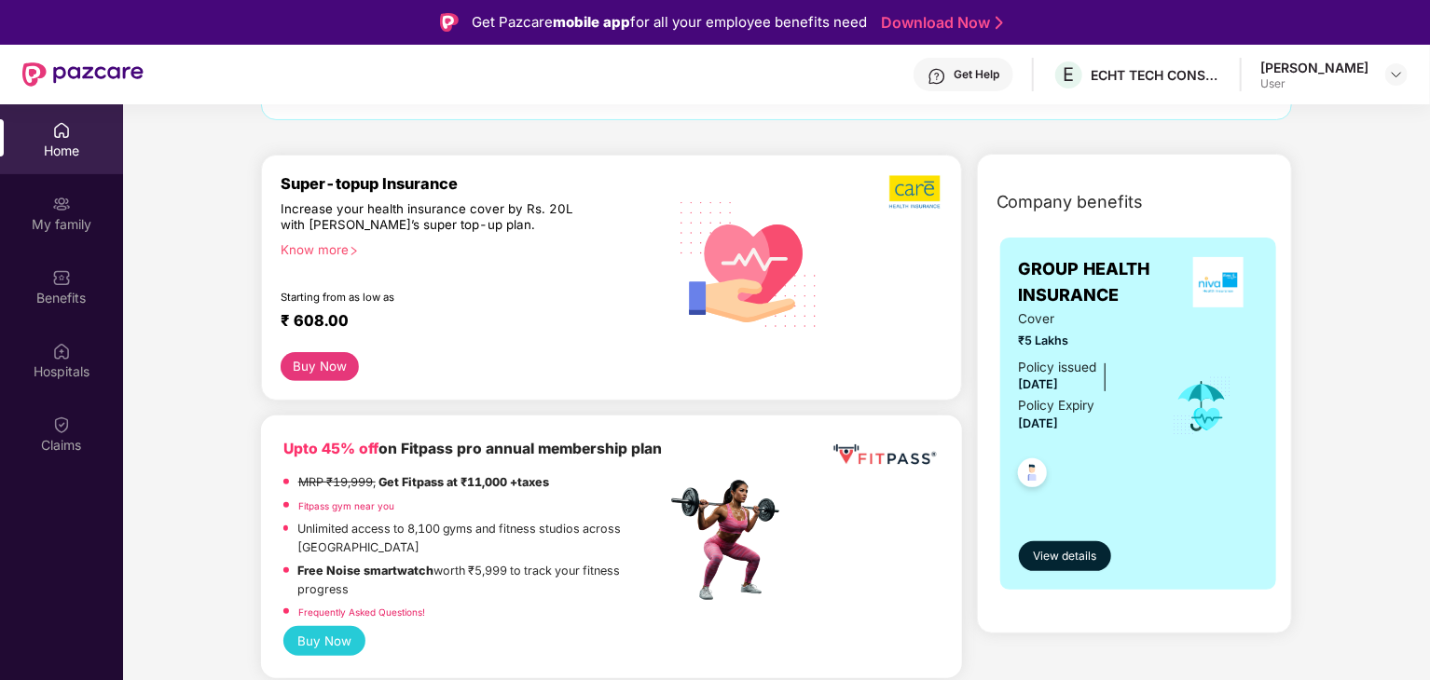
scroll to position [186, 0]
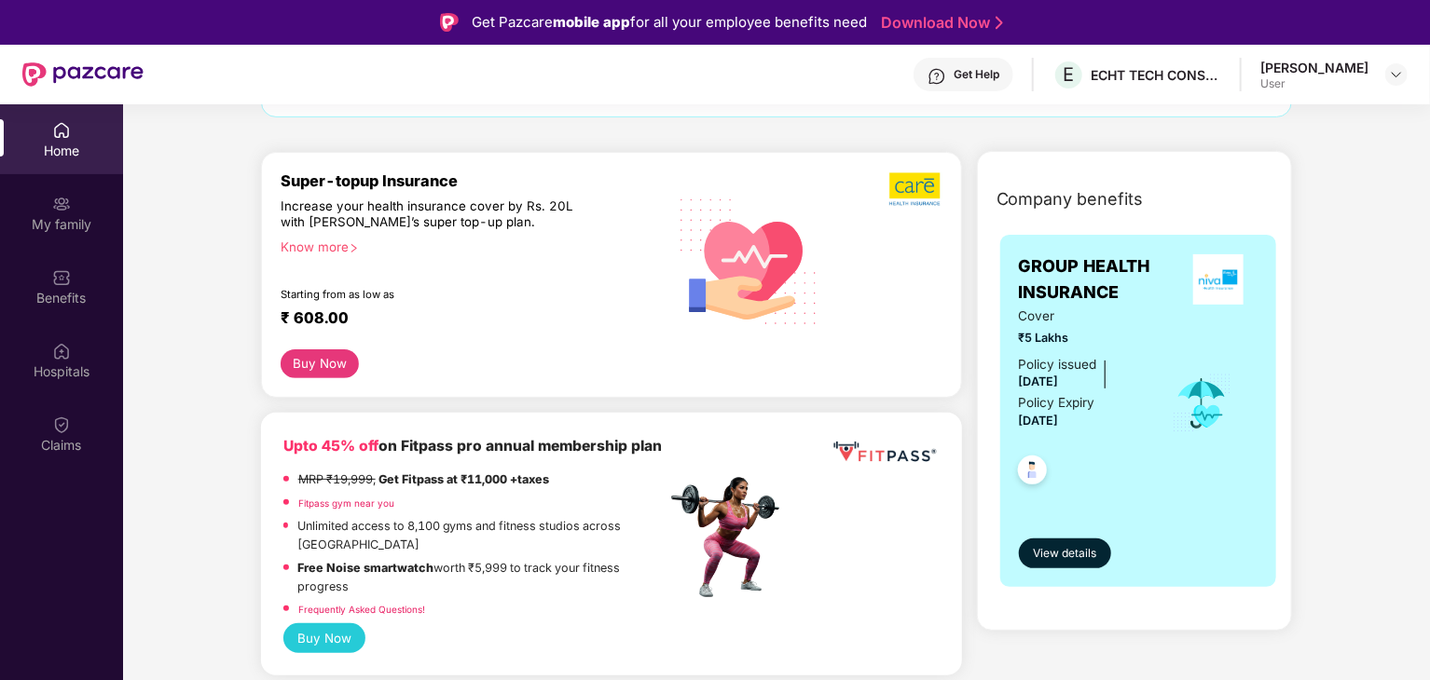
click at [317, 242] on div "Know more" at bounding box center [468, 246] width 375 height 13
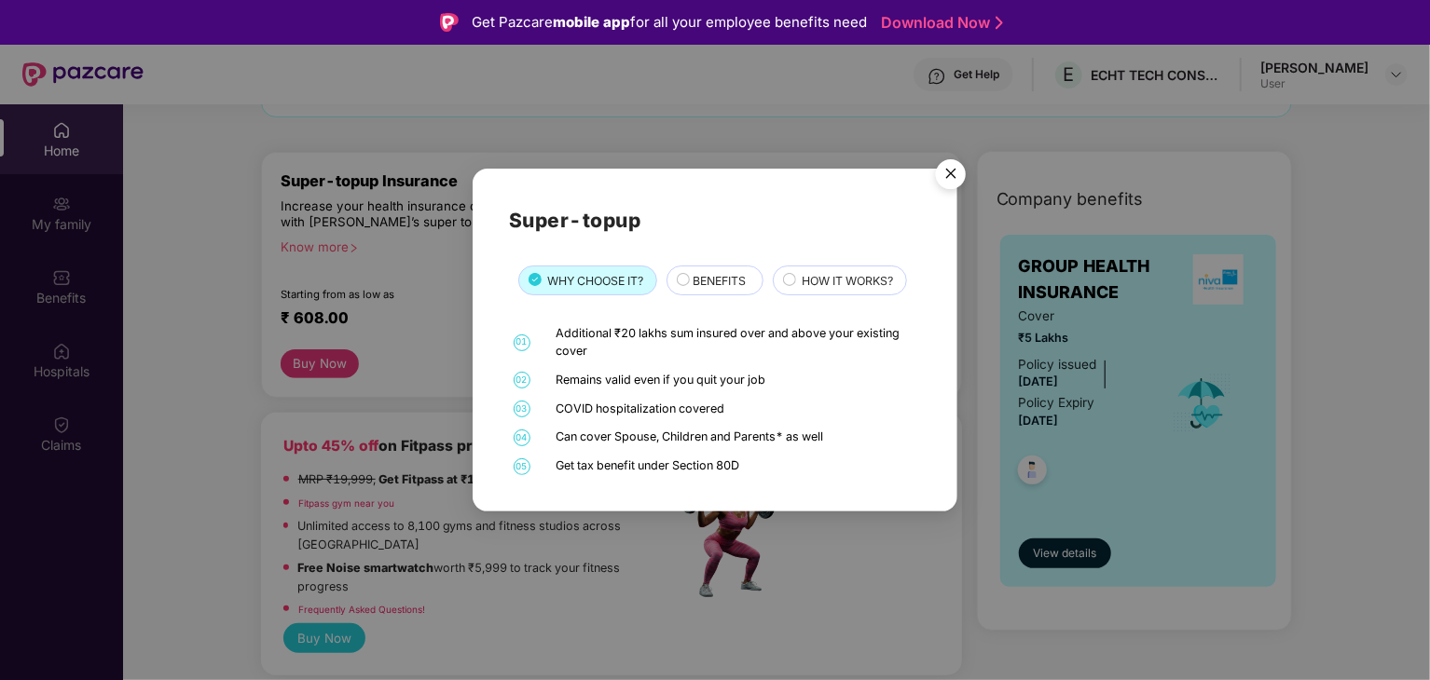
click at [733, 267] on div "BENEFITS" at bounding box center [714, 281] width 96 height 30
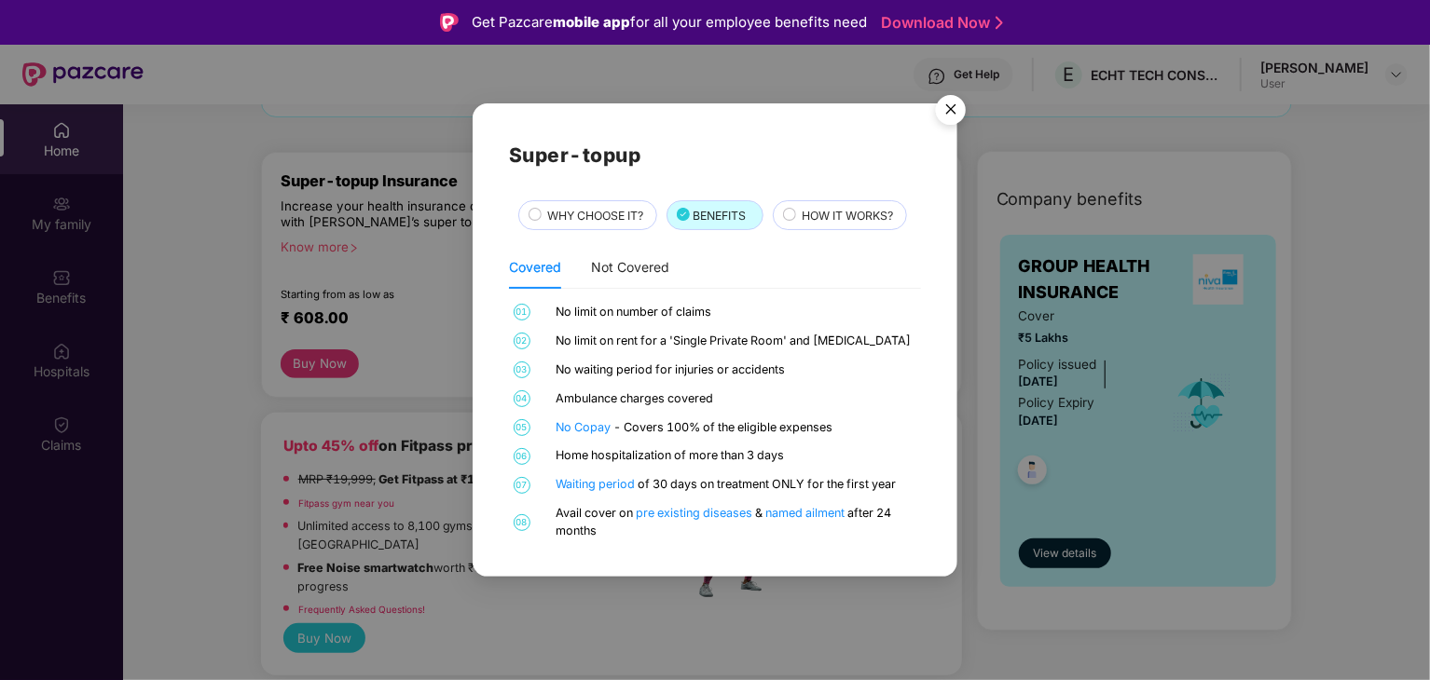
click at [820, 201] on div "HOW IT WORKS?" at bounding box center [840, 215] width 134 height 30
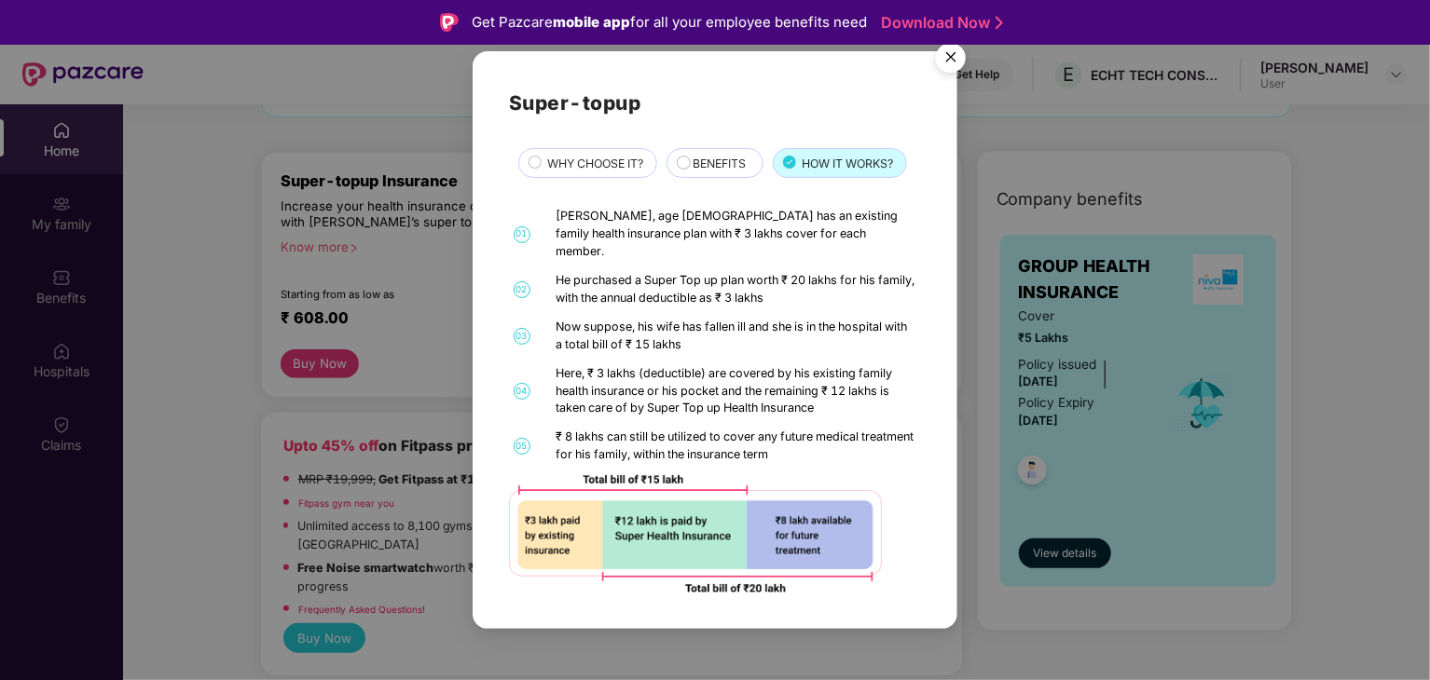
click at [724, 172] on span "BENEFITS" at bounding box center [718, 164] width 53 height 18
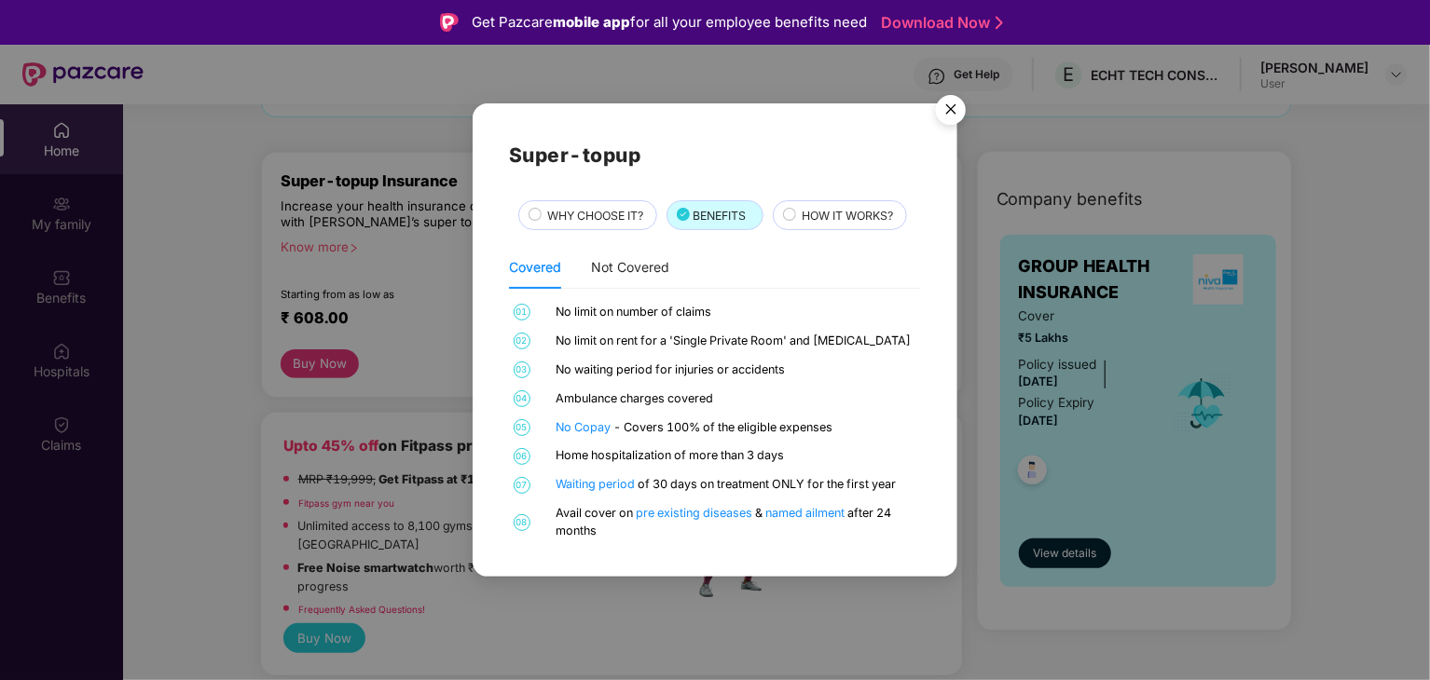
click at [569, 220] on span "WHY CHOOSE IT?" at bounding box center [596, 216] width 96 height 18
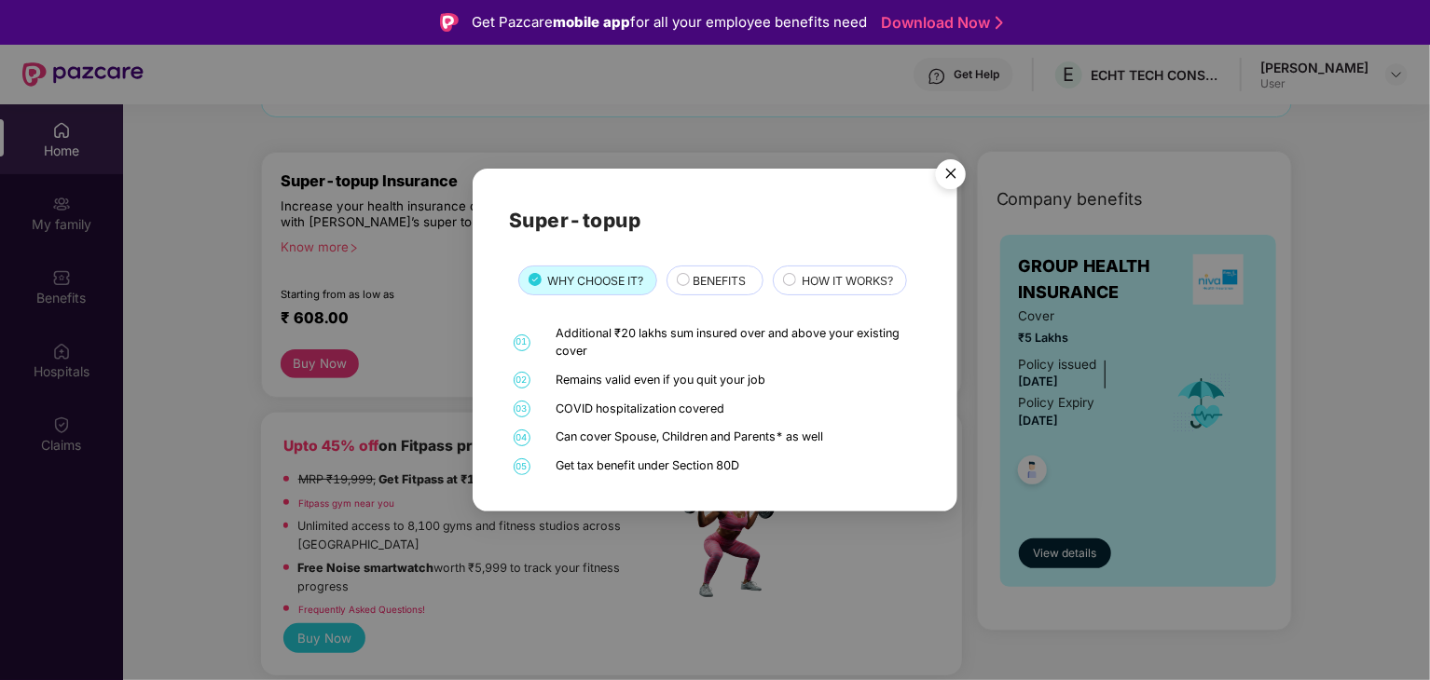
click at [951, 176] on img "Close" at bounding box center [951, 177] width 52 height 52
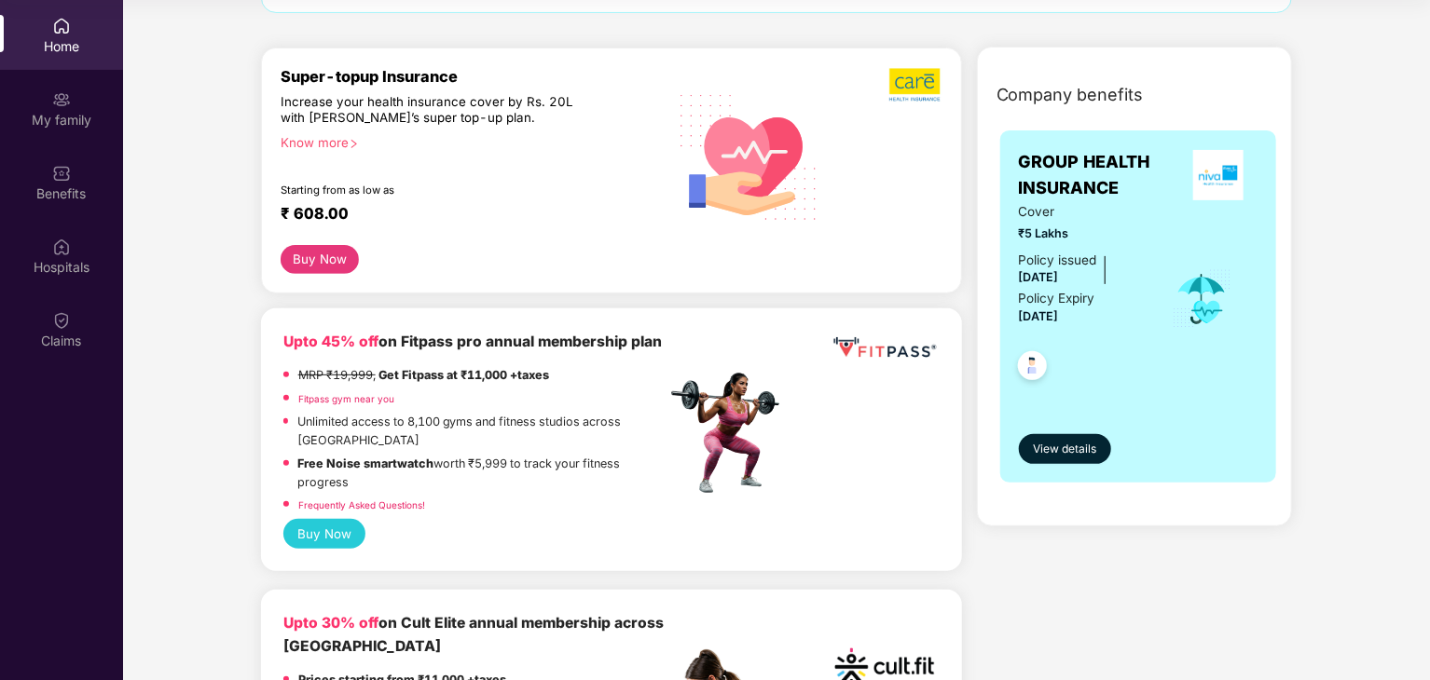
click at [1029, 369] on img at bounding box center [1032, 369] width 46 height 46
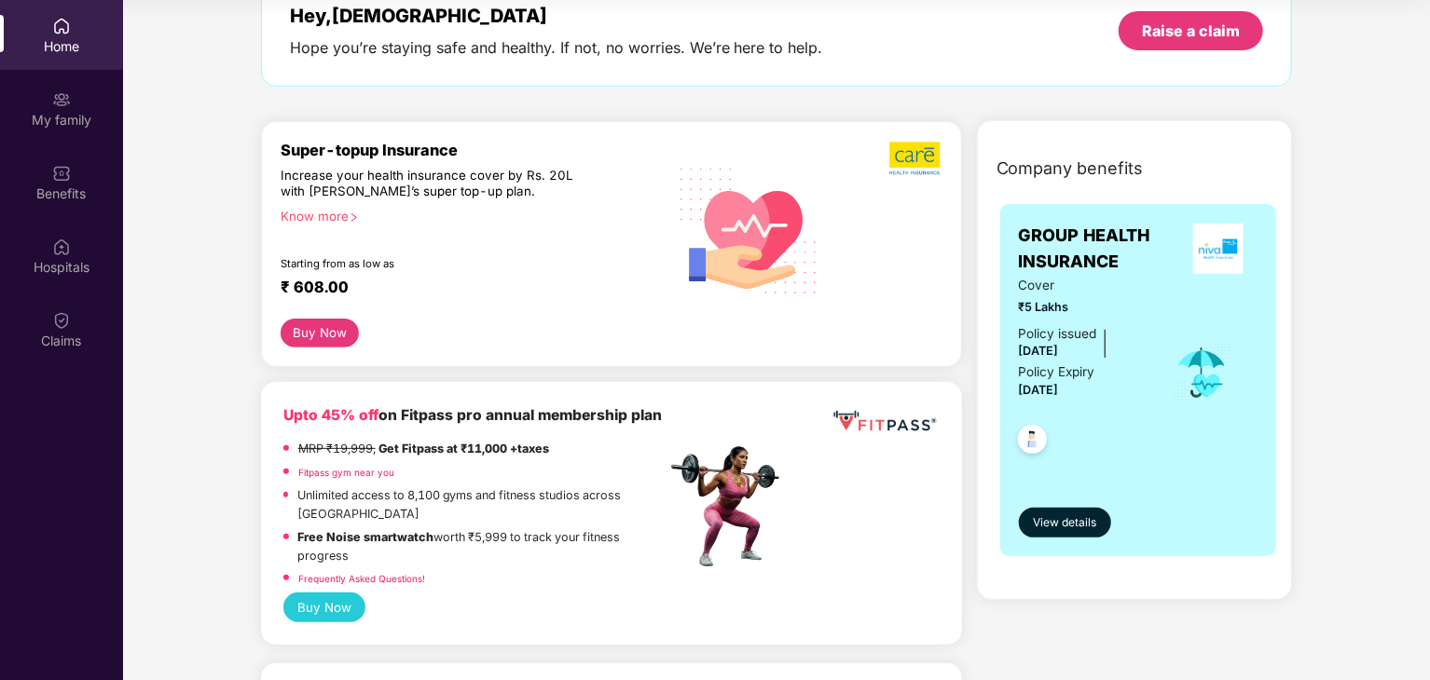
scroll to position [0, 0]
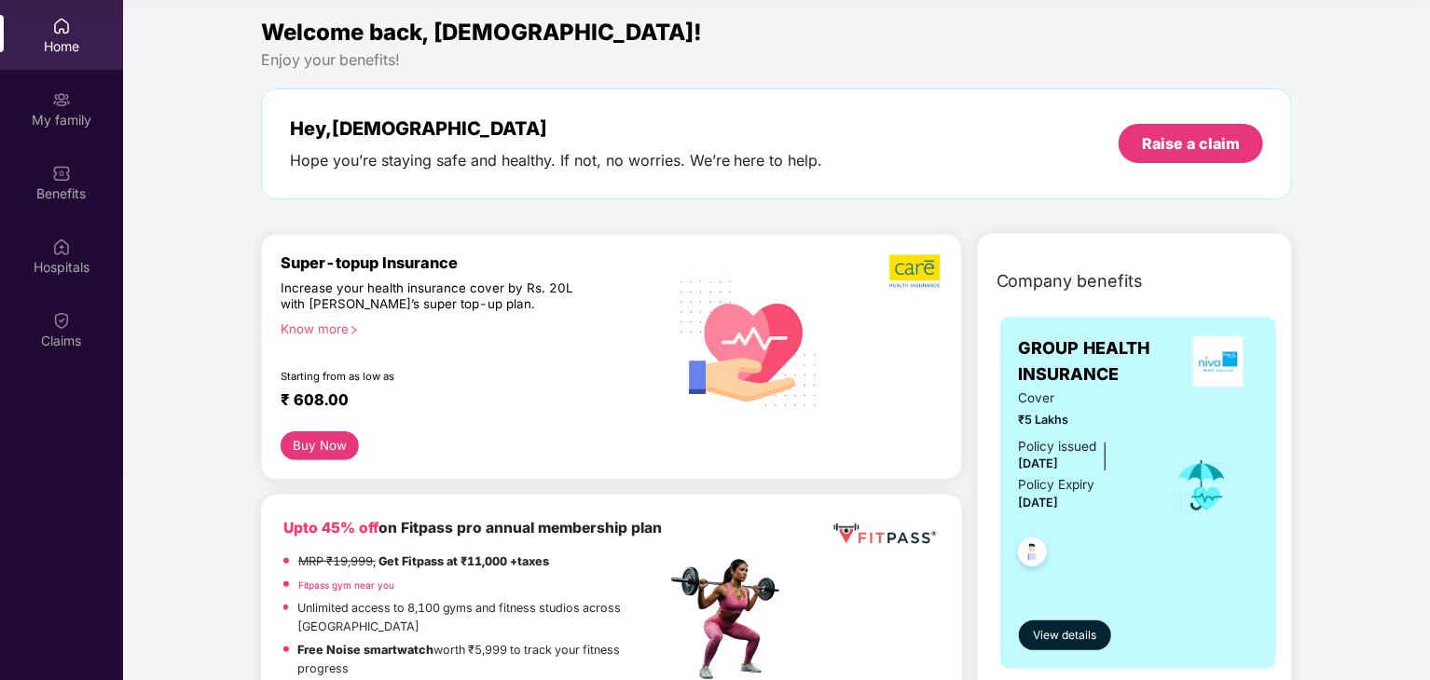
click at [339, 447] on button "Buy Now" at bounding box center [320, 446] width 79 height 29
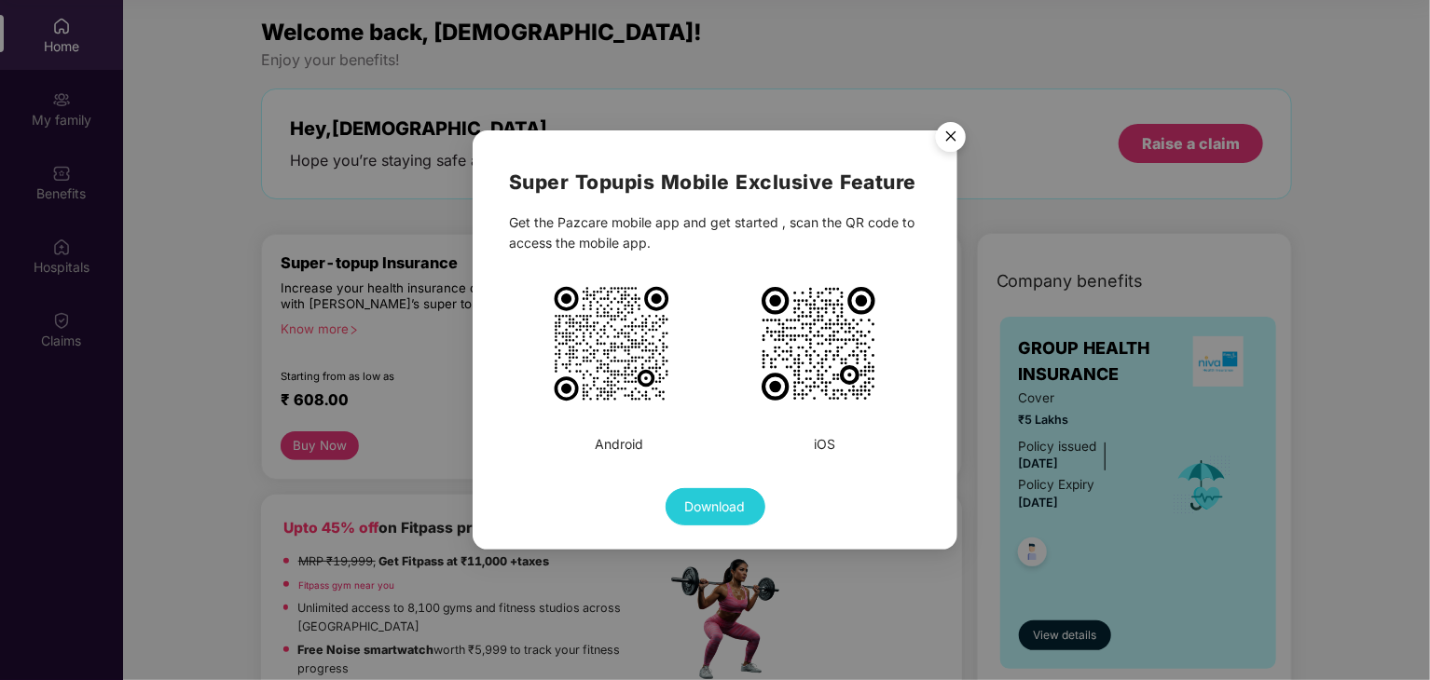
click at [597, 382] on img at bounding box center [611, 343] width 121 height 121
click at [945, 132] on img "Close" at bounding box center [951, 140] width 52 height 52
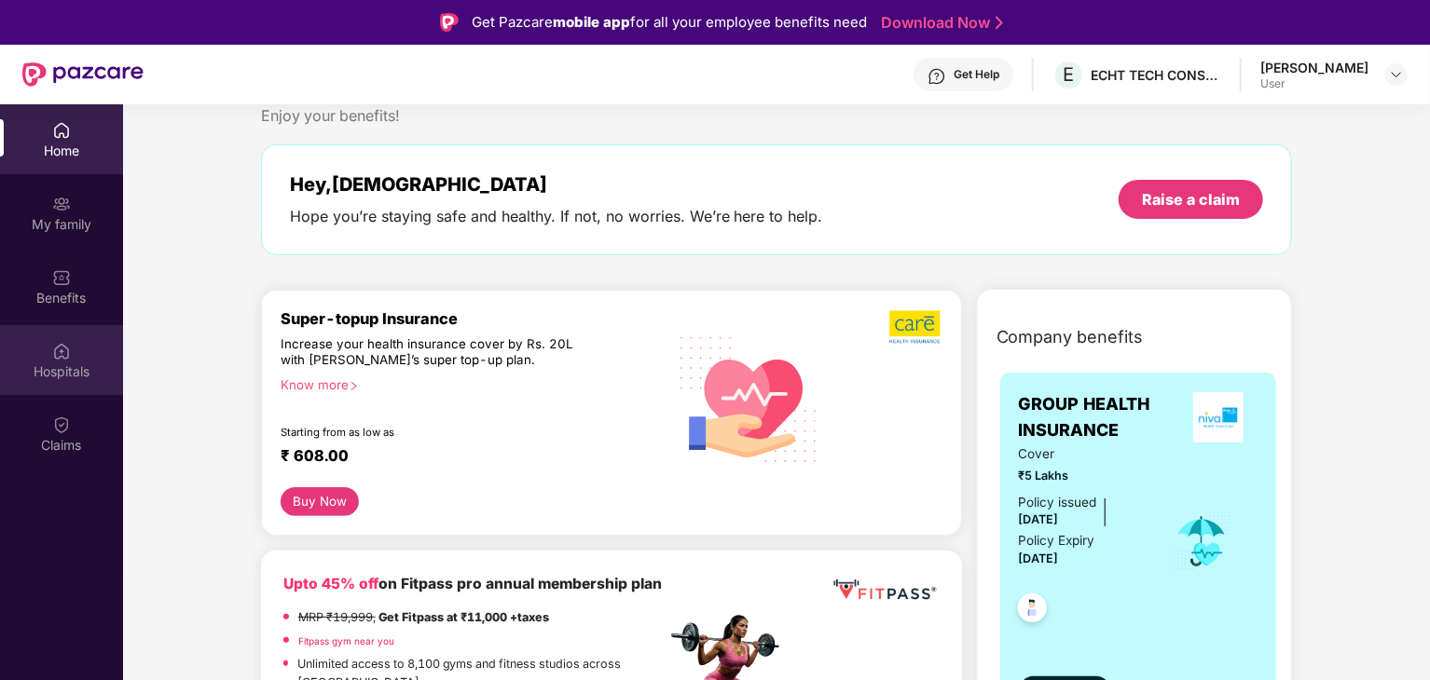
scroll to position [93, 0]
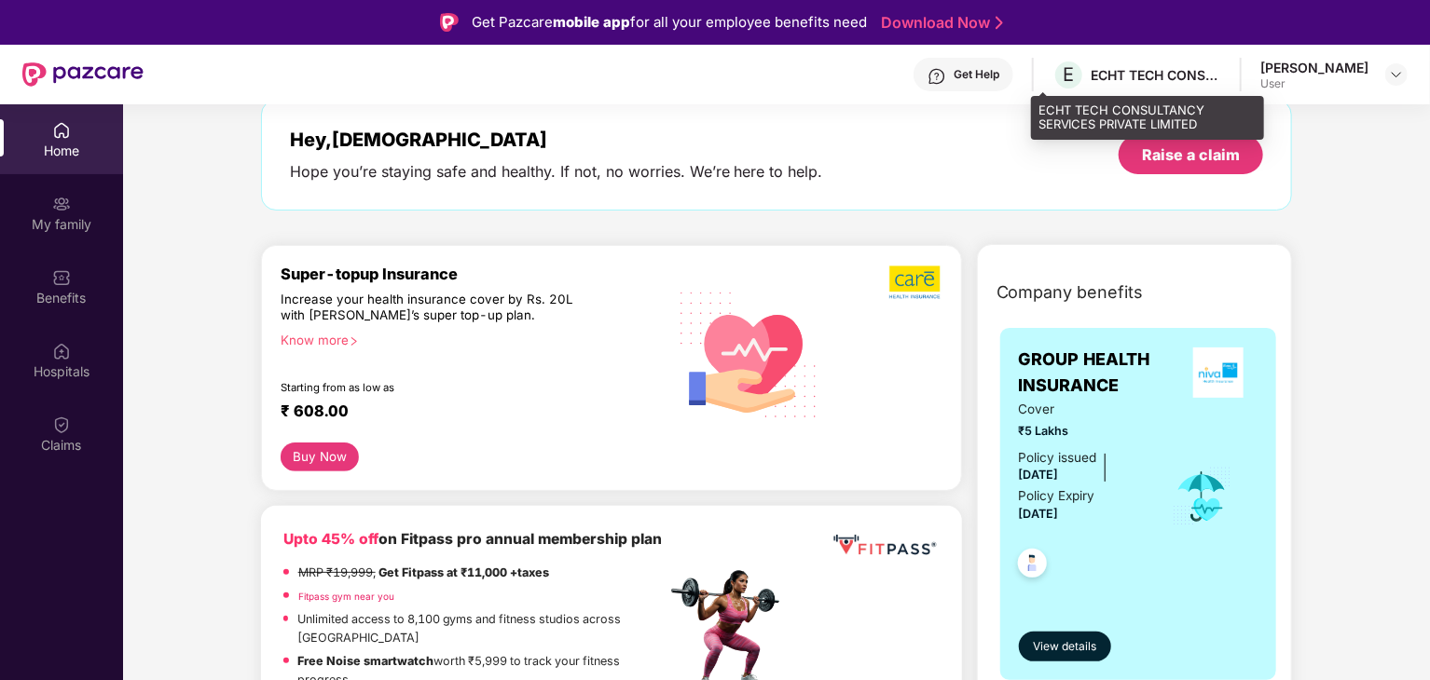
click at [1108, 83] on div "E ECHT TECH CONSULTANCY SERVICES PRIVATE LIMITED" at bounding box center [1136, 75] width 169 height 33
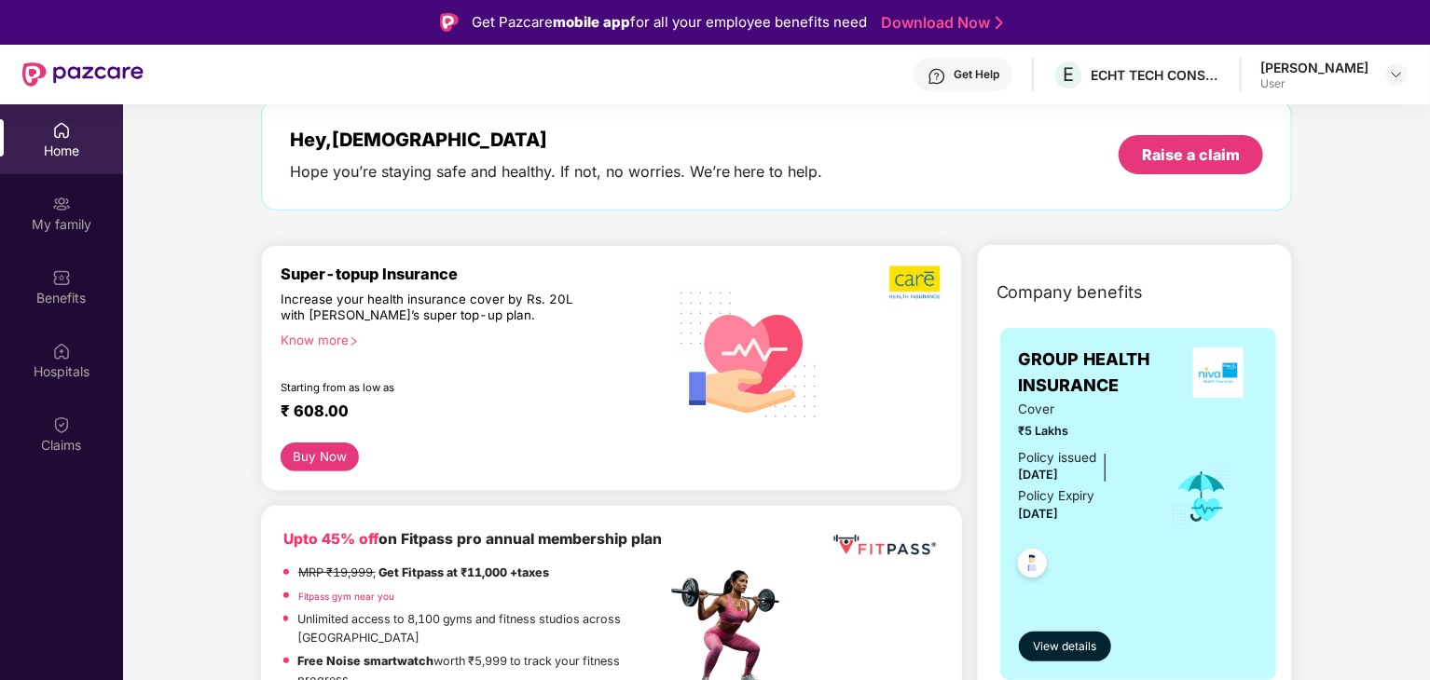
click at [1260, 79] on div "User" at bounding box center [1314, 83] width 108 height 15
click at [1388, 80] on div at bounding box center [1396, 74] width 22 height 22
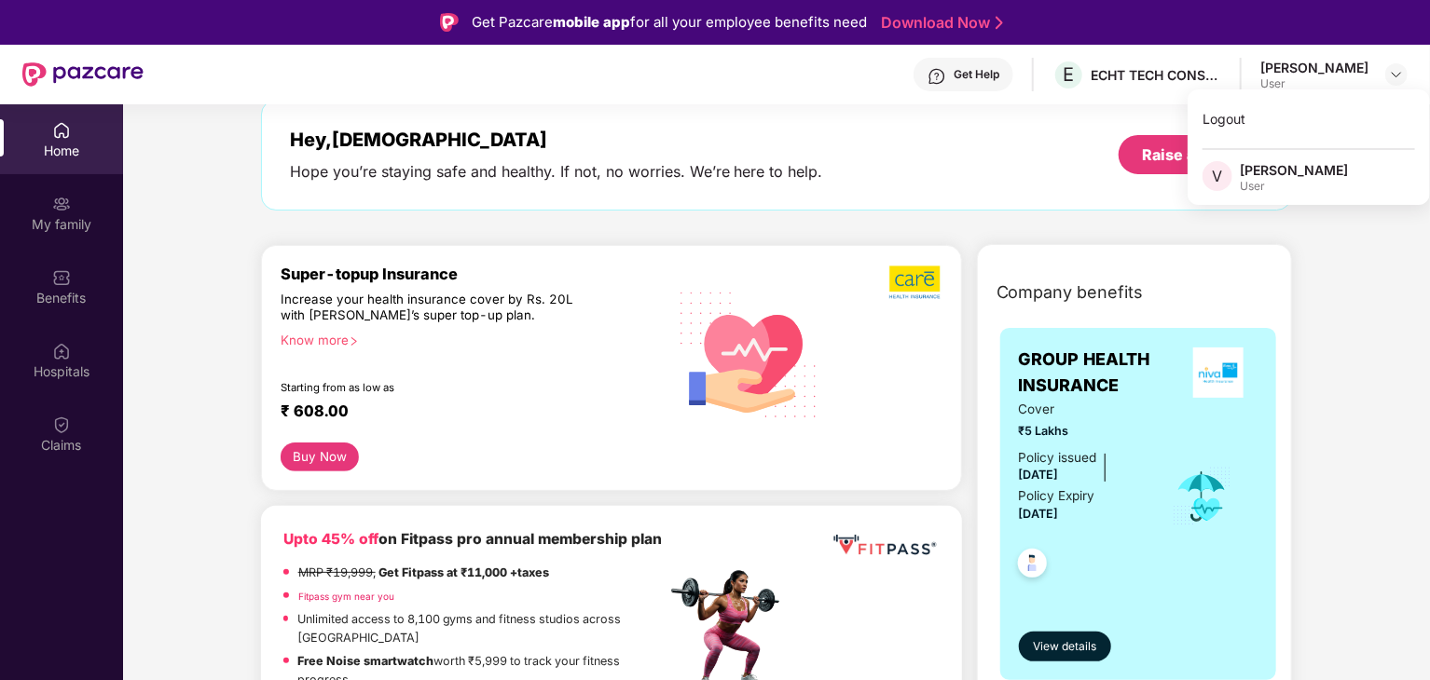
click at [1254, 185] on div "User" at bounding box center [1294, 186] width 108 height 15
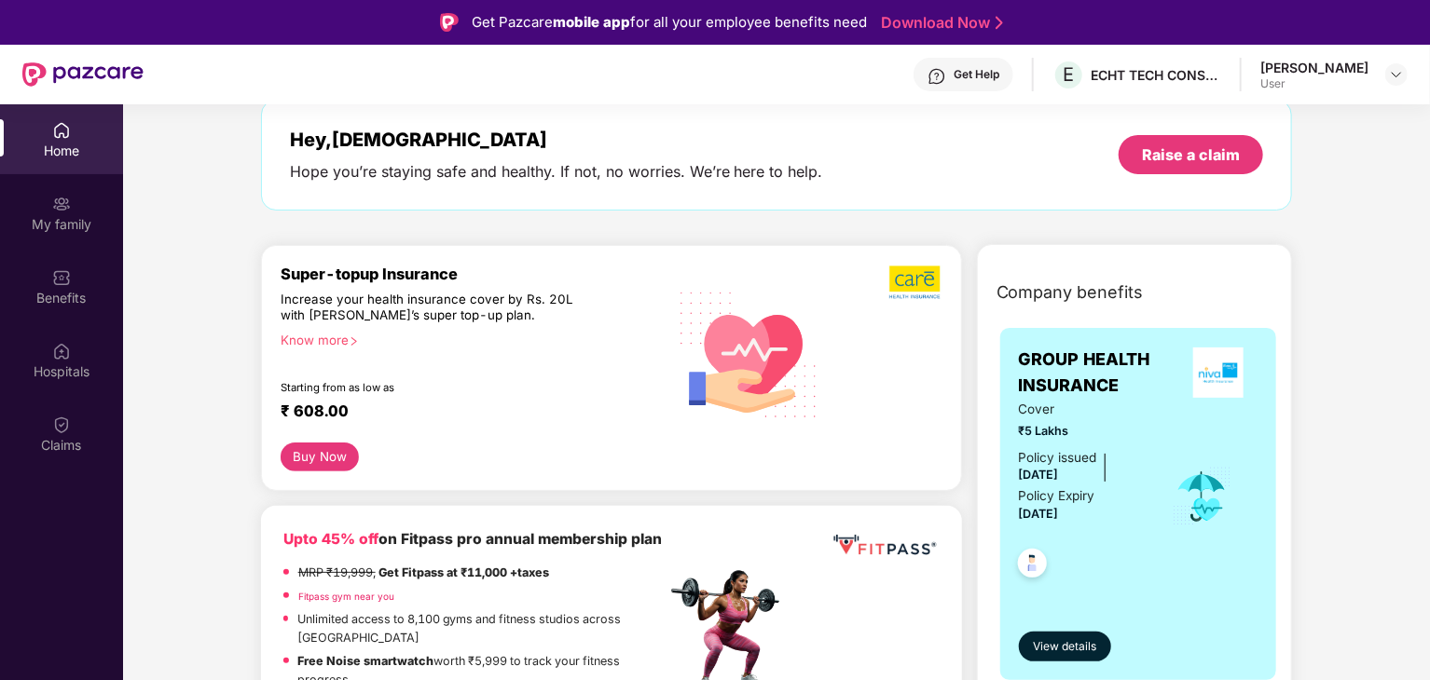
click at [1222, 179] on div "Hey, [PERSON_NAME] Hope you’re staying safe and healthy. If not, no worries. We…" at bounding box center [777, 155] width 974 height 53
click at [1197, 154] on div "Raise a claim" at bounding box center [1191, 154] width 98 height 21
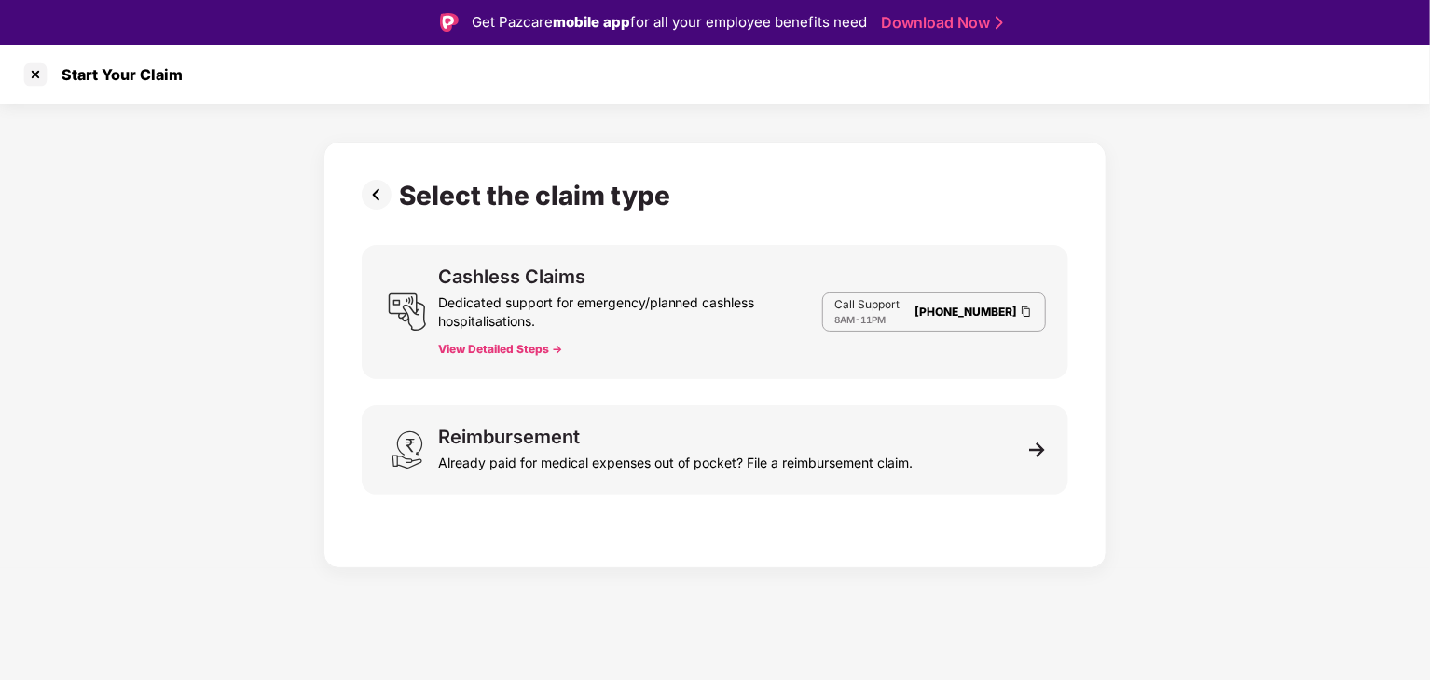
click at [534, 347] on button "View Detailed Steps ->" at bounding box center [500, 349] width 124 height 15
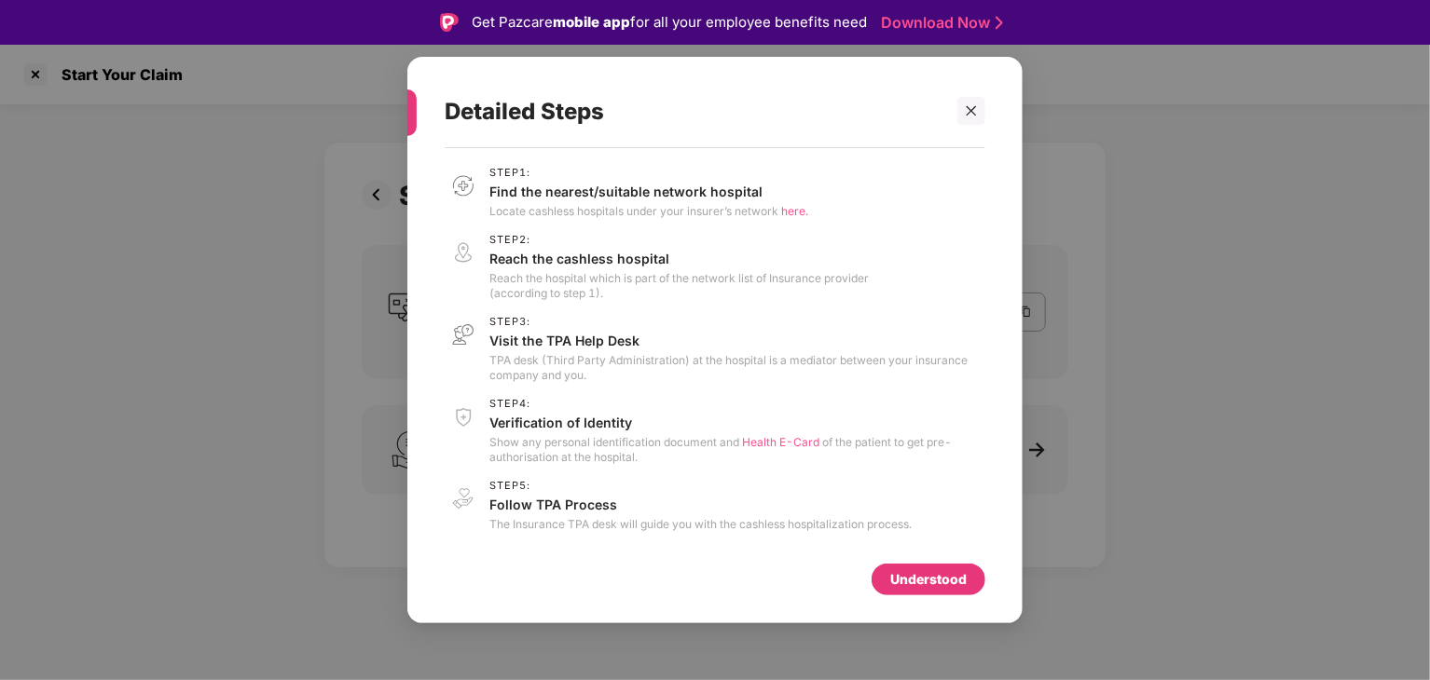
click at [928, 575] on div "Understood" at bounding box center [928, 579] width 76 height 21
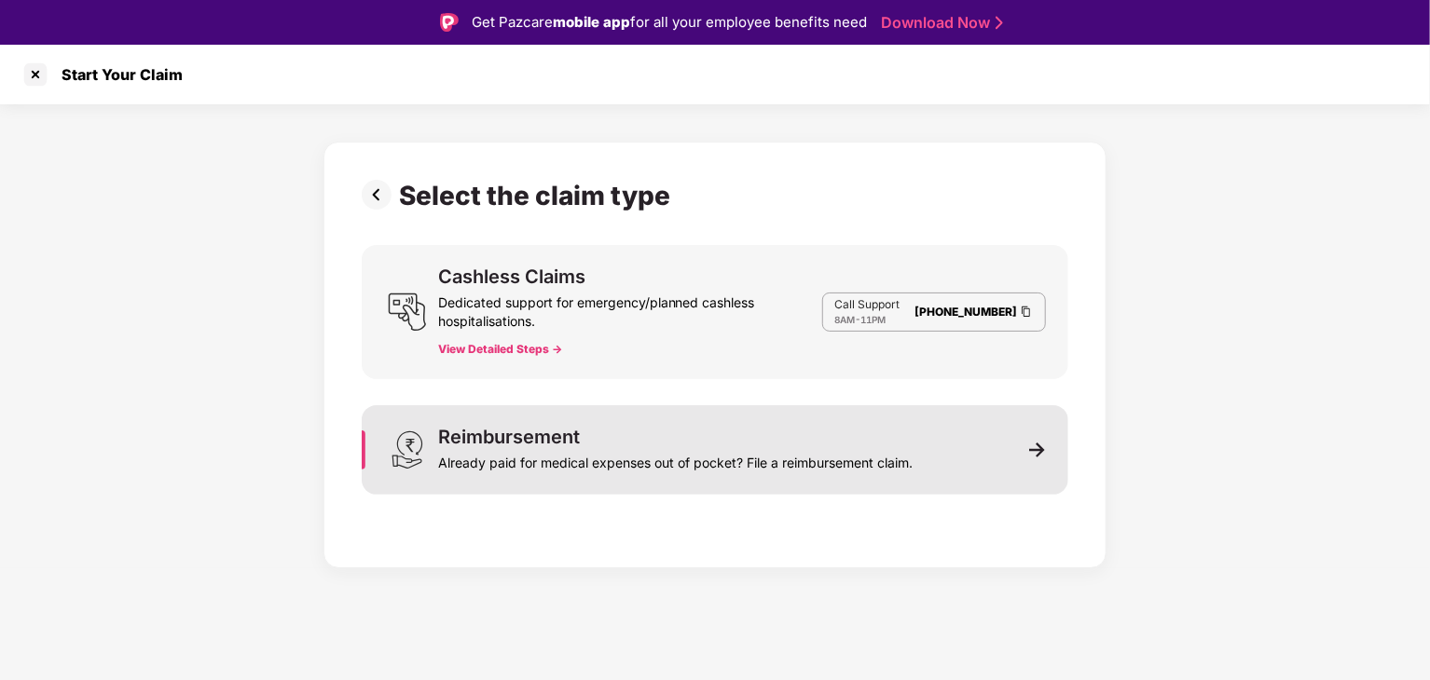
click at [625, 468] on div "Already paid for medical expenses out of pocket? File a reimbursement claim." at bounding box center [675, 459] width 474 height 26
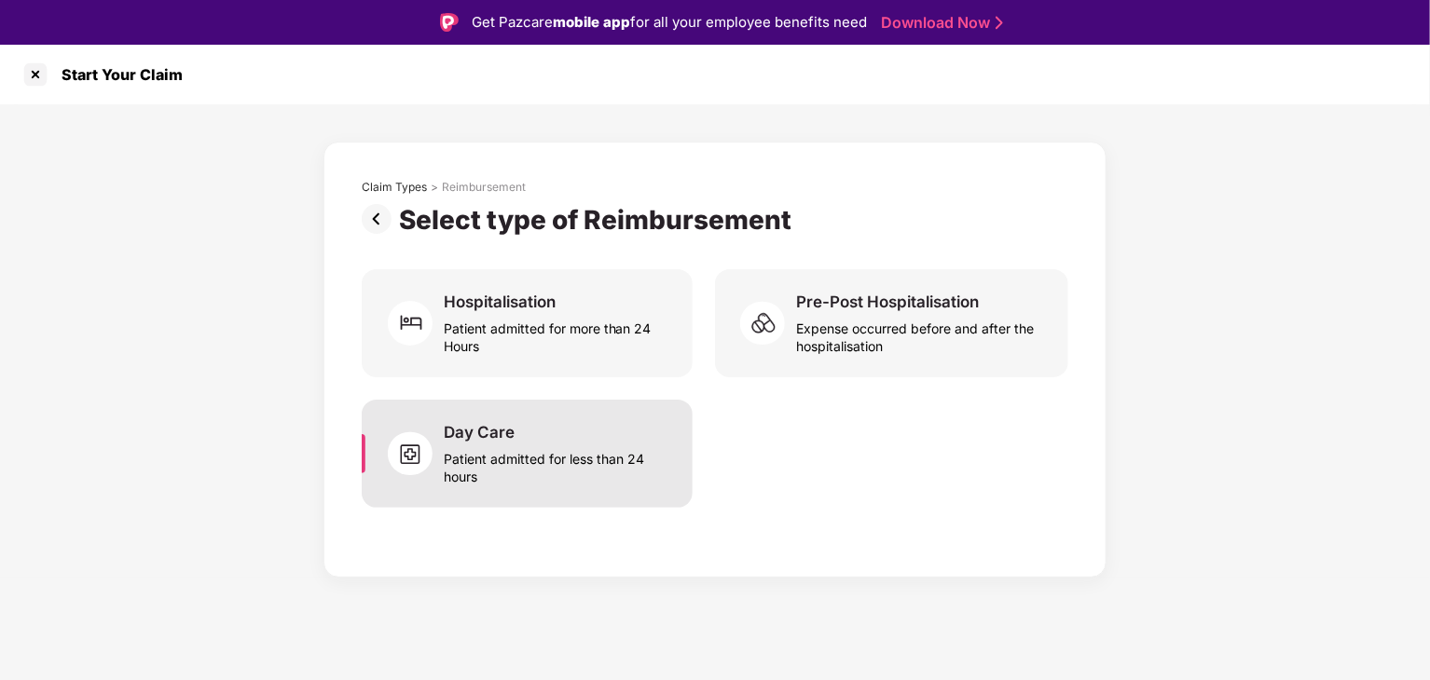
click at [596, 469] on div "Patient admitted for less than 24 hours" at bounding box center [557, 464] width 226 height 43
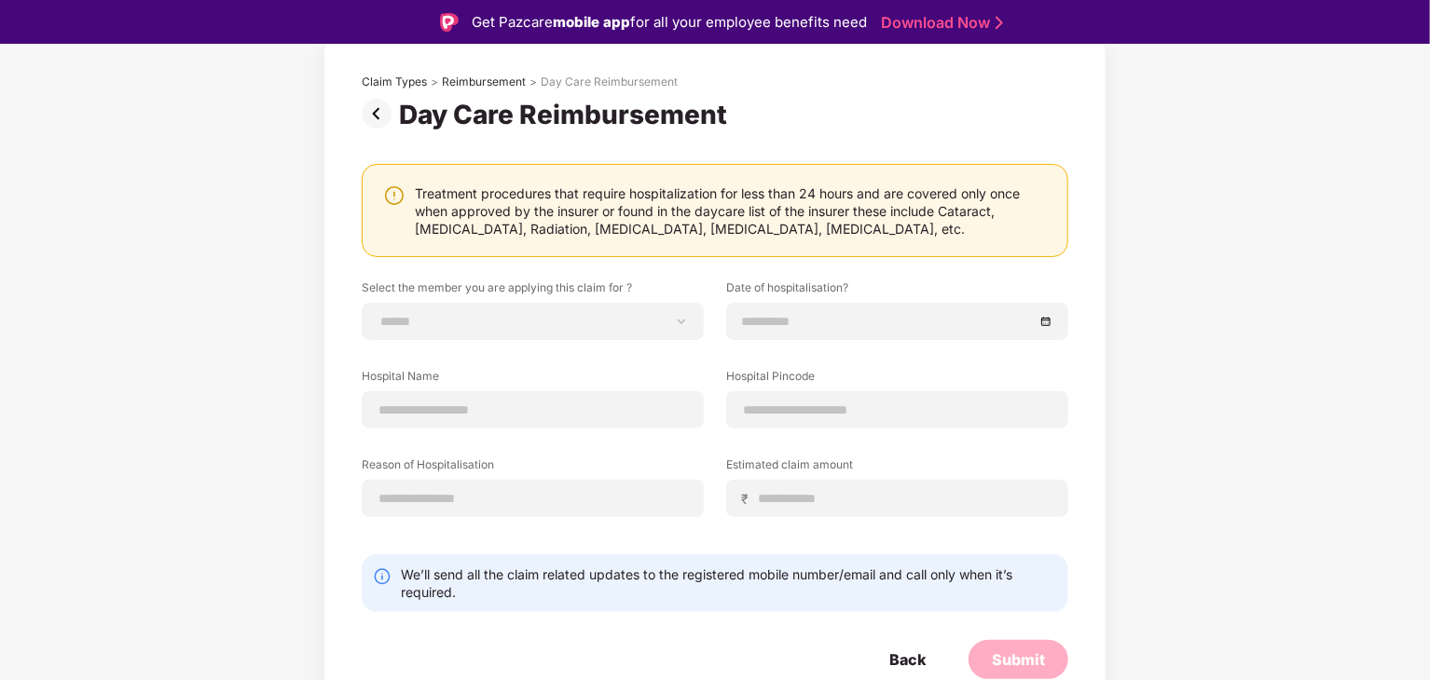
scroll to position [106, 0]
click at [686, 313] on select "**********" at bounding box center [532, 320] width 310 height 15
select select "**********"
click at [377, 313] on select "**********" at bounding box center [532, 320] width 310 height 15
click at [783, 322] on input at bounding box center [888, 320] width 292 height 21
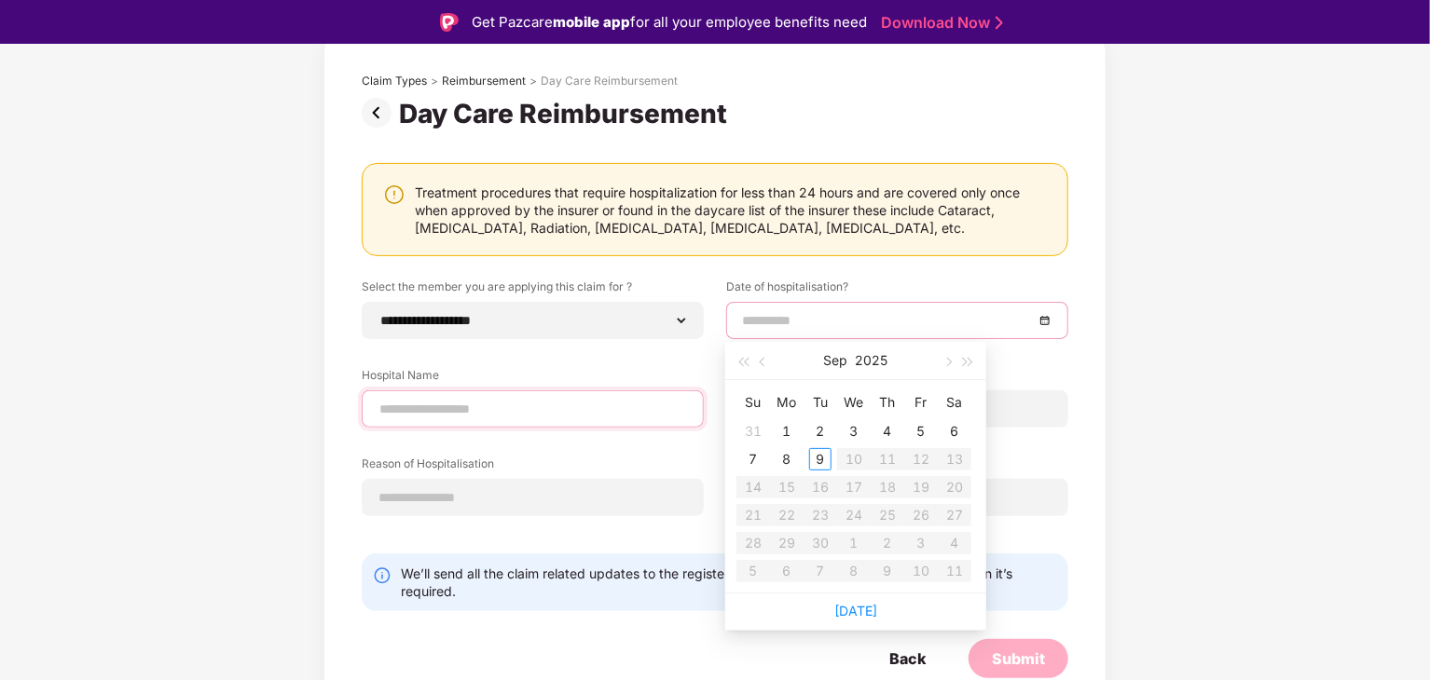
click at [569, 401] on div "Hospital Name" at bounding box center [533, 397] width 342 height 61
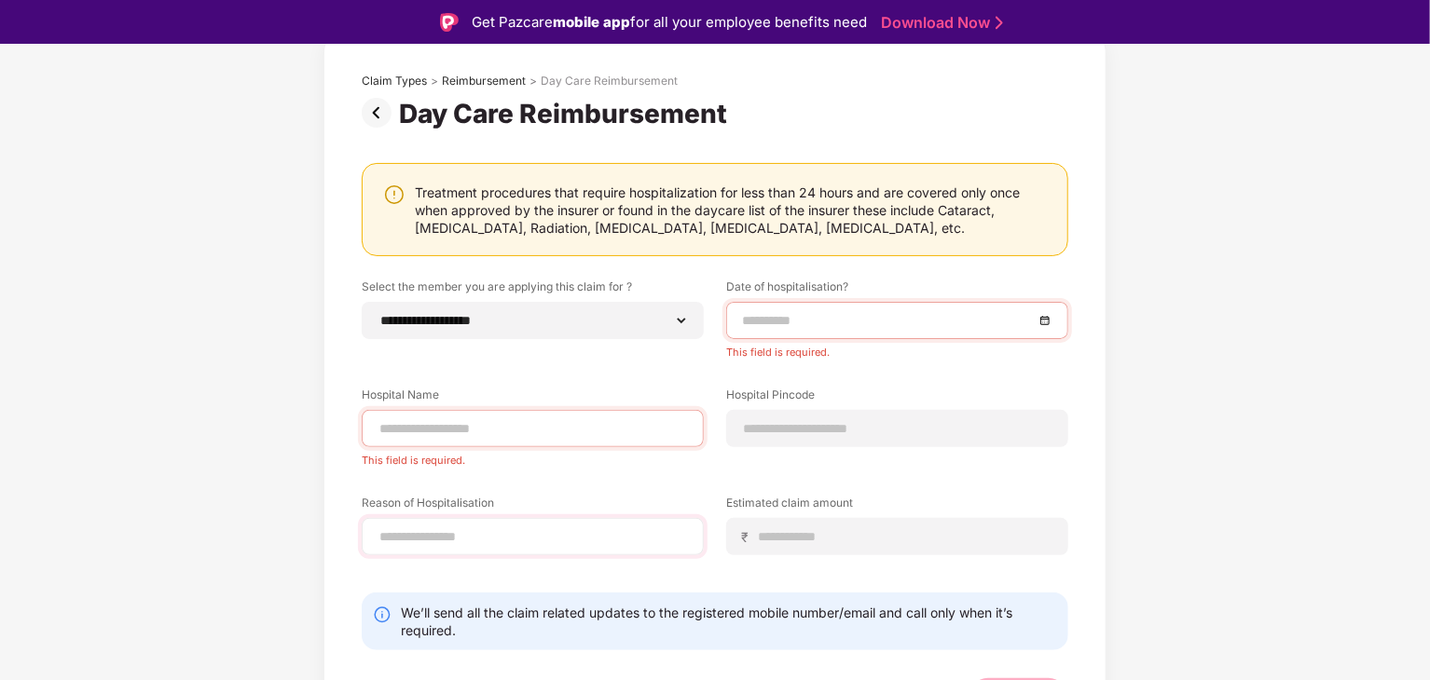
click at [547, 527] on div at bounding box center [533, 536] width 342 height 37
click at [1059, 492] on div "**********" at bounding box center [715, 431] width 706 height 305
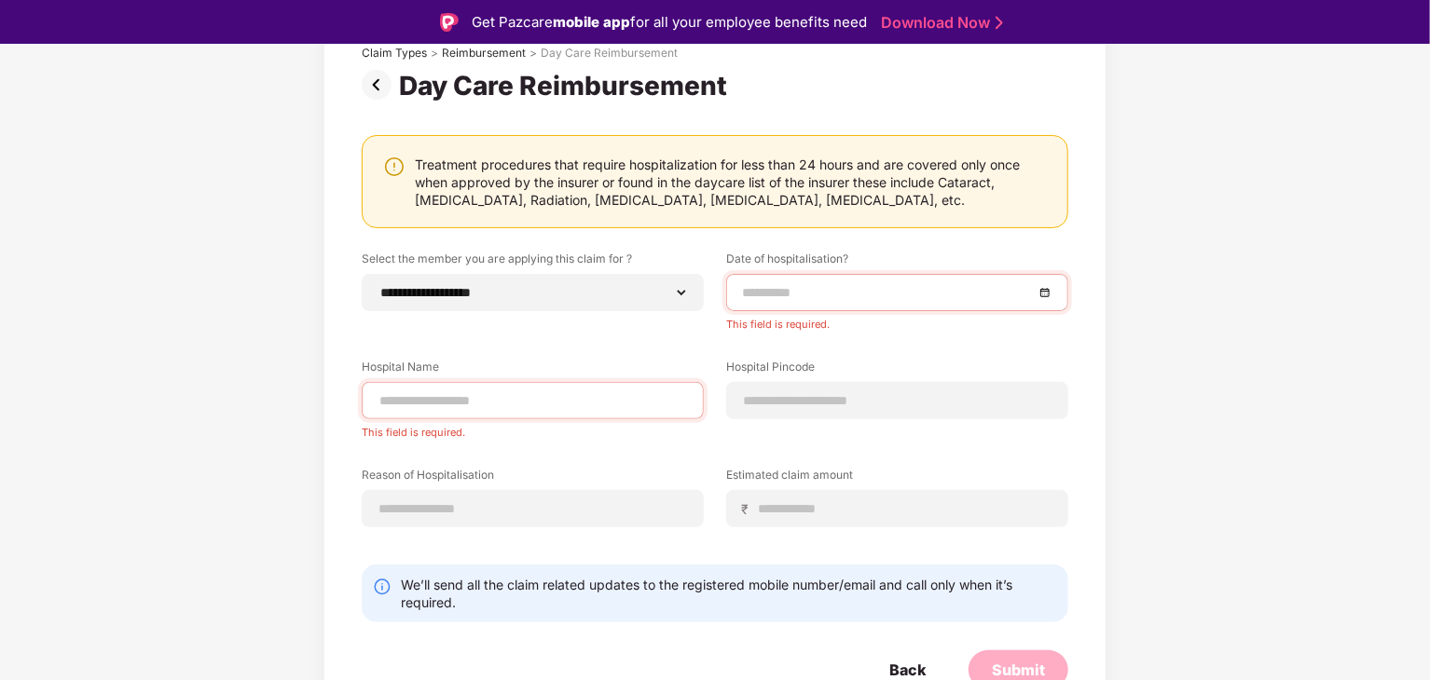
scroll to position [145, 0]
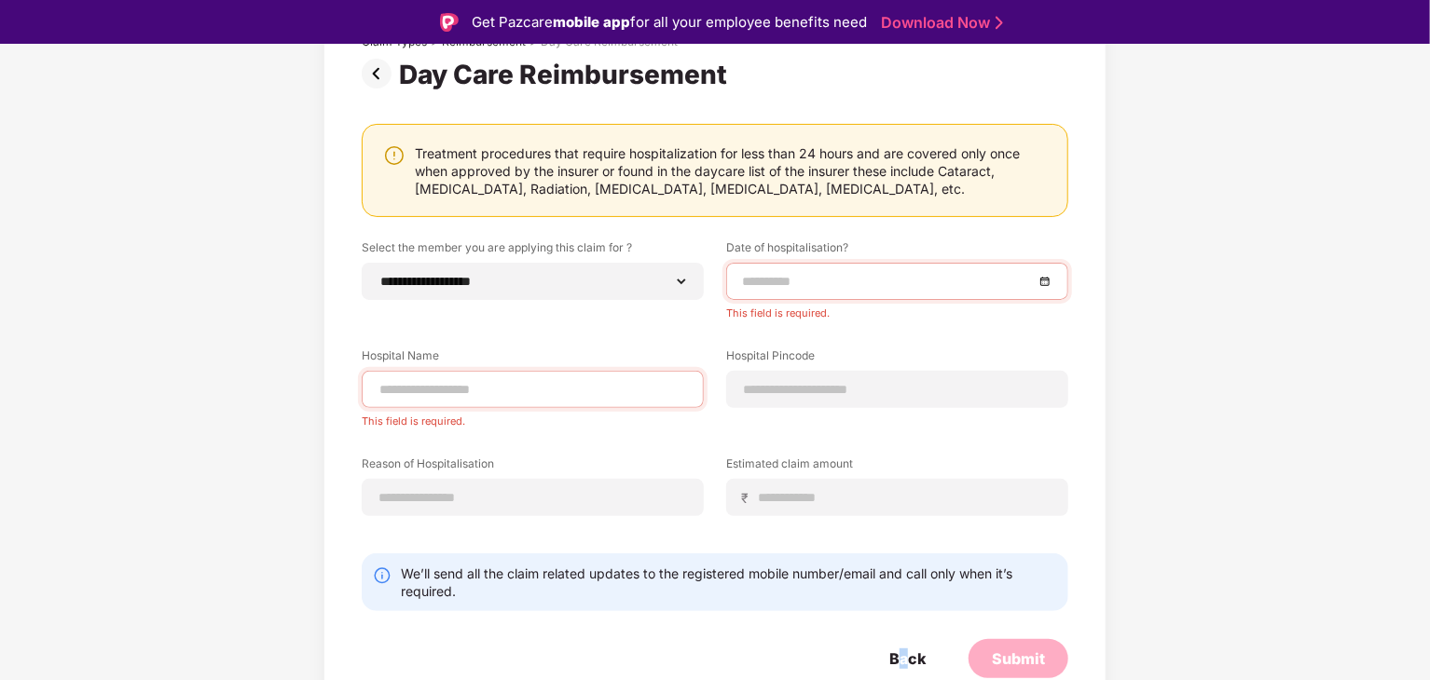
click at [903, 656] on div "Back" at bounding box center [907, 659] width 36 height 21
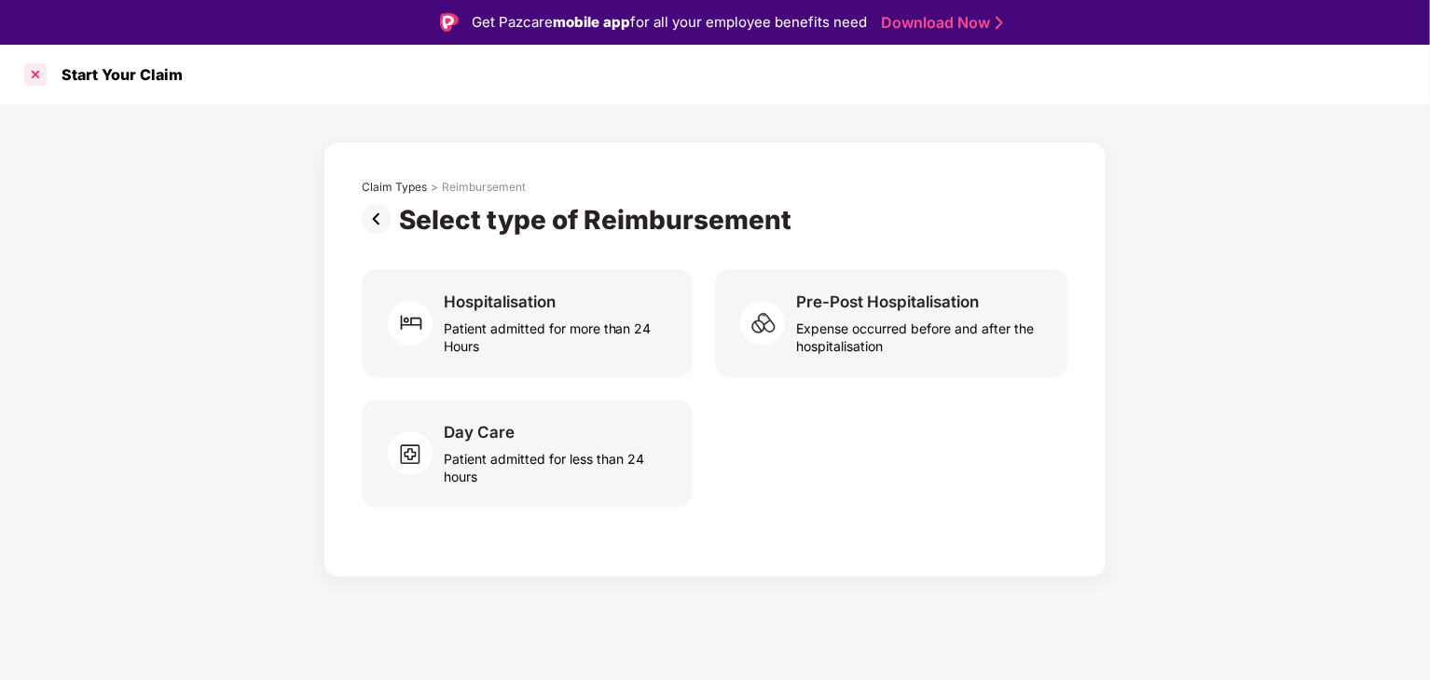
click at [34, 70] on div at bounding box center [36, 75] width 30 height 30
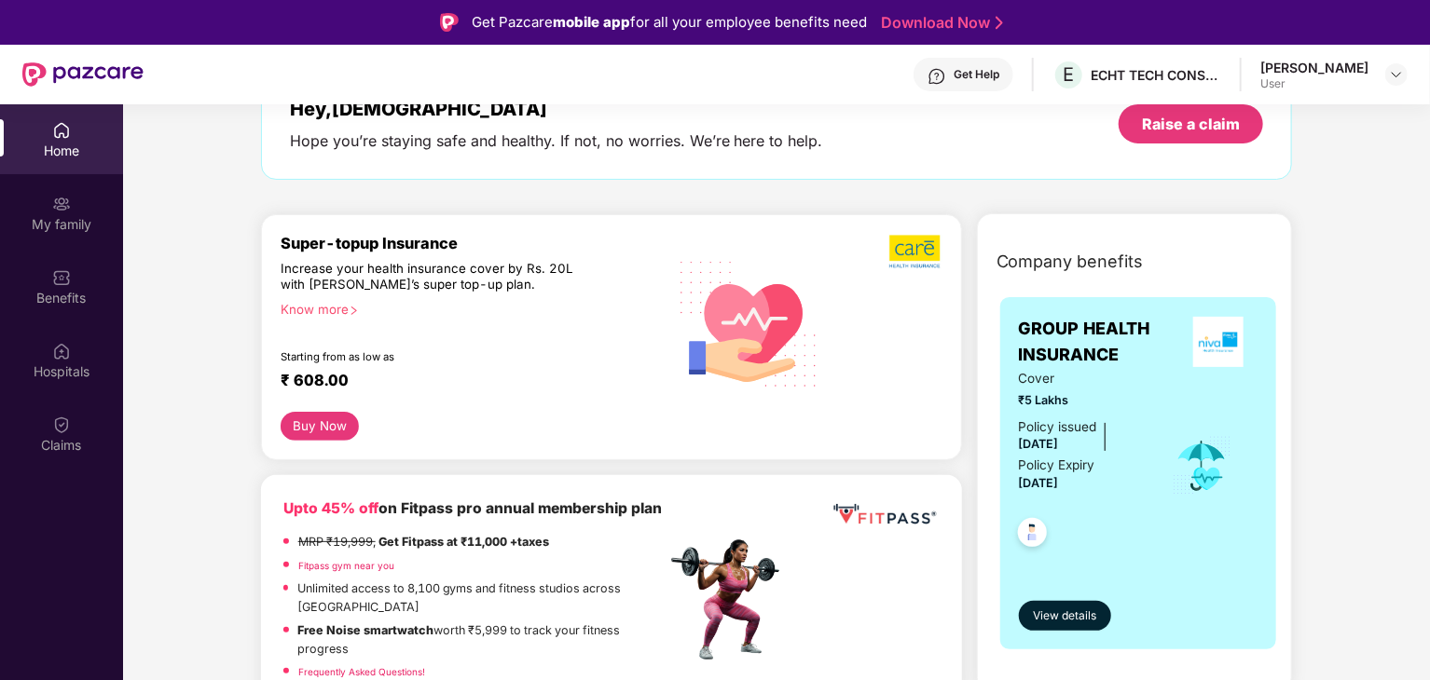
scroll to position [280, 0]
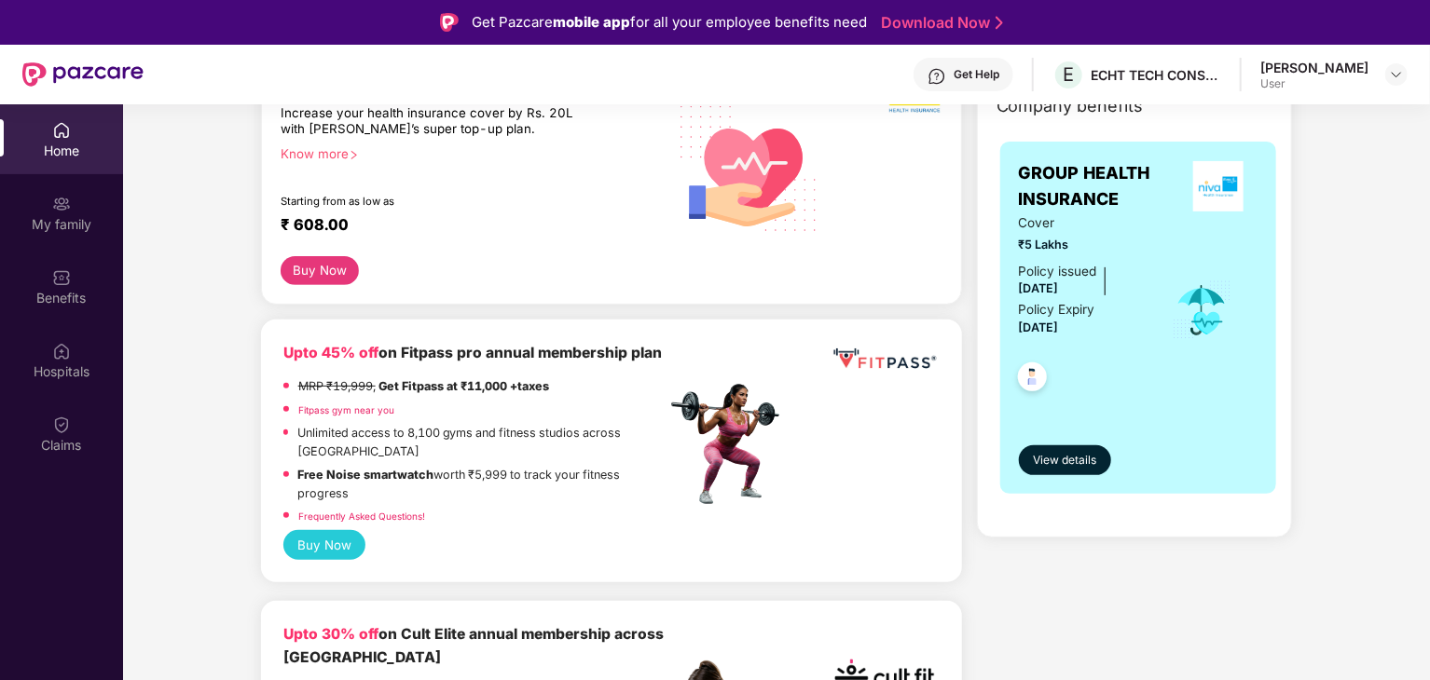
click at [1063, 442] on div "View details" at bounding box center [1139, 444] width 240 height 62
click at [1063, 447] on button "View details" at bounding box center [1065, 461] width 92 height 30
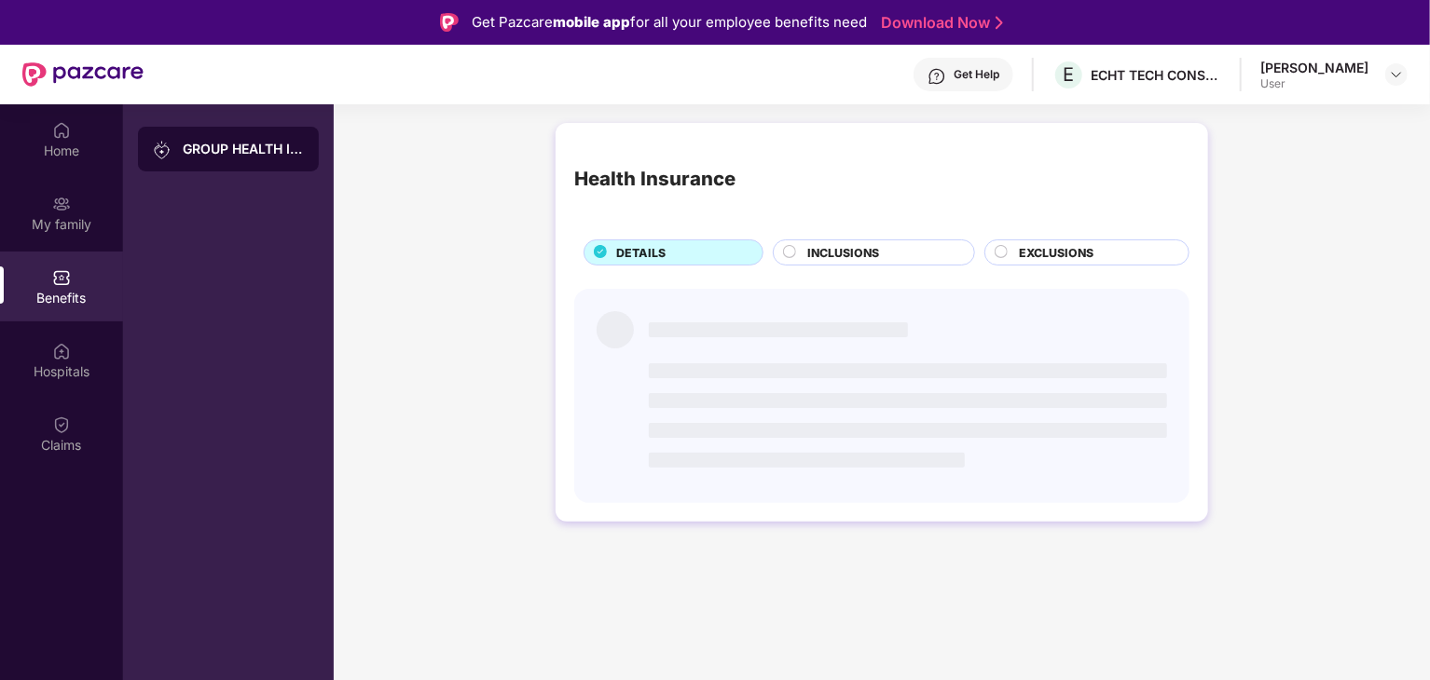
click at [850, 240] on div "INCLUSIONS" at bounding box center [874, 253] width 202 height 26
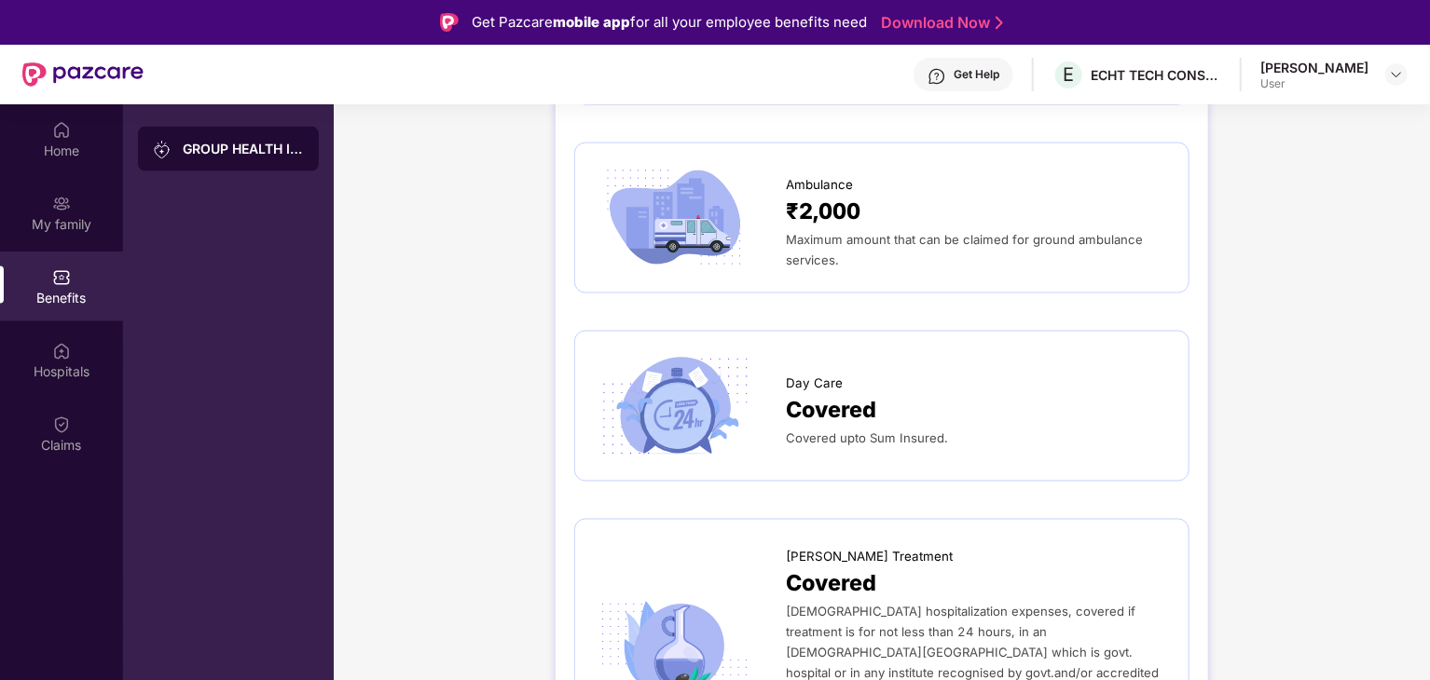
scroll to position [1491, 0]
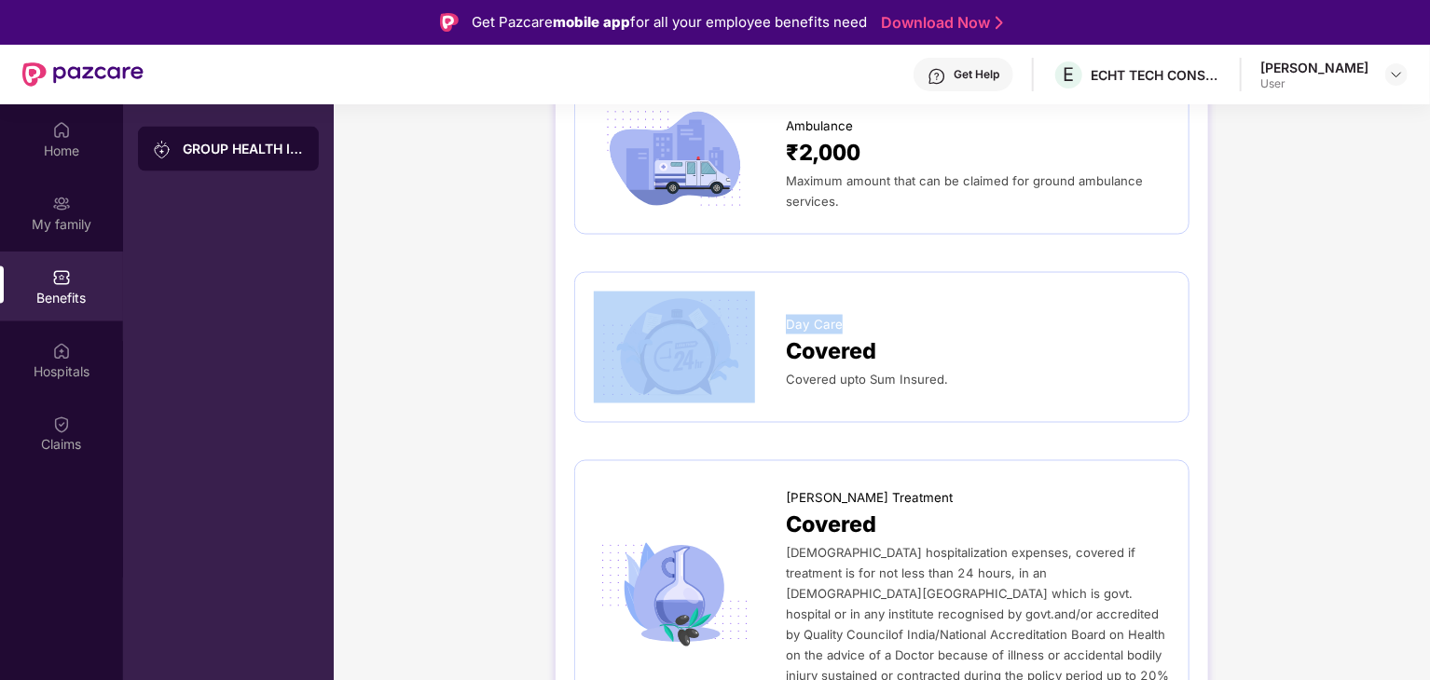
drag, startPoint x: 842, startPoint y: 304, endPoint x: 783, endPoint y: 309, distance: 59.0
click at [783, 309] on div "Day Care Covered Covered upto Sum Insured." at bounding box center [882, 348] width 576 height 112
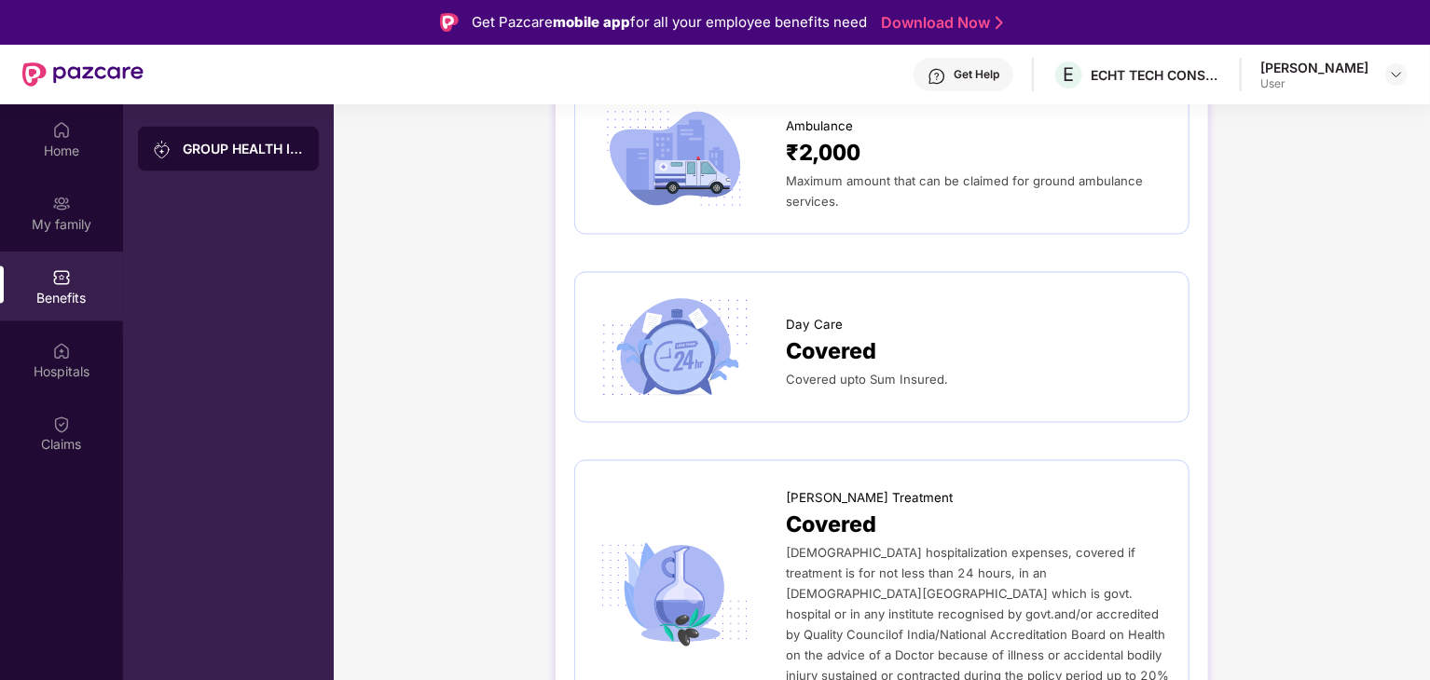
click at [1005, 385] on div "Day Care Covered Covered upto Sum Insured." at bounding box center [881, 347] width 615 height 151
drag, startPoint x: 974, startPoint y: 367, endPoint x: 787, endPoint y: 303, distance: 198.1
click at [787, 306] on div "Day Care Covered Covered upto Sum Insured." at bounding box center [978, 348] width 384 height 84
copy div "Day Care Covered Covered upto Sum Insured."
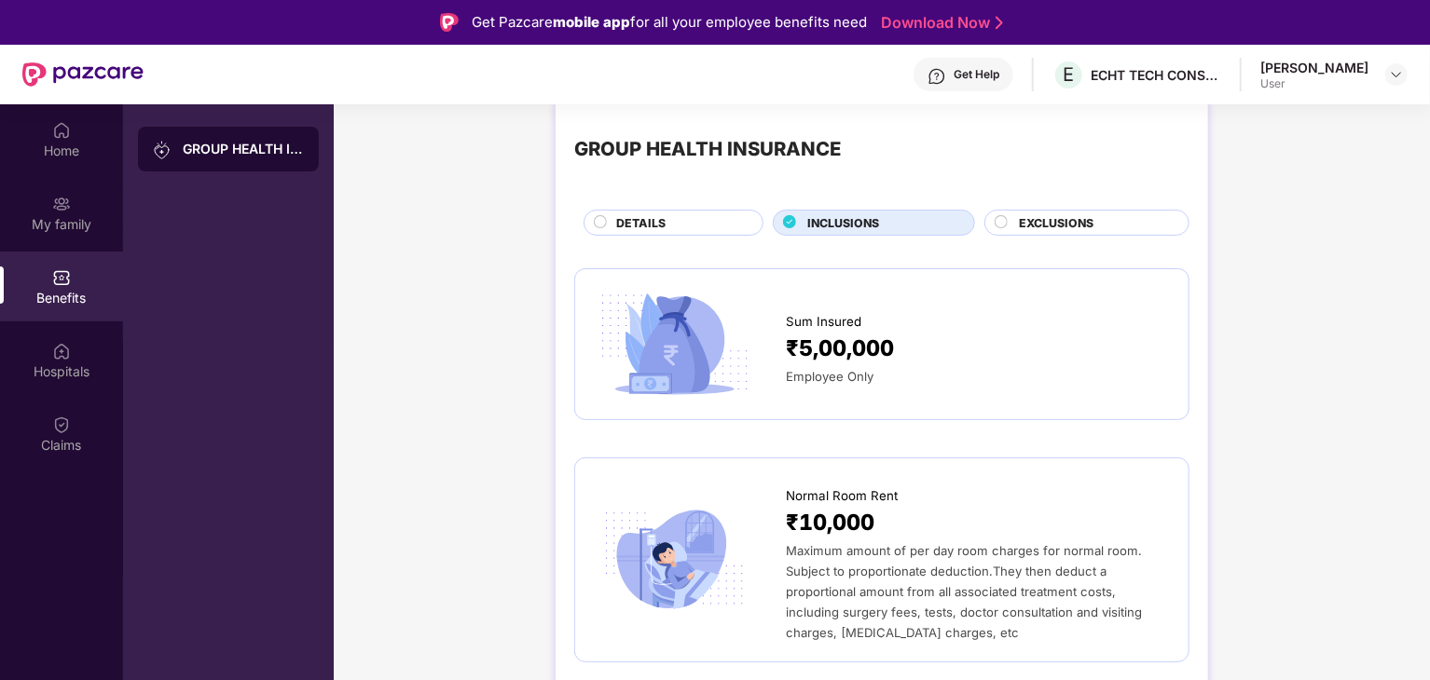
scroll to position [0, 0]
